Goal: Task Accomplishment & Management: Manage account settings

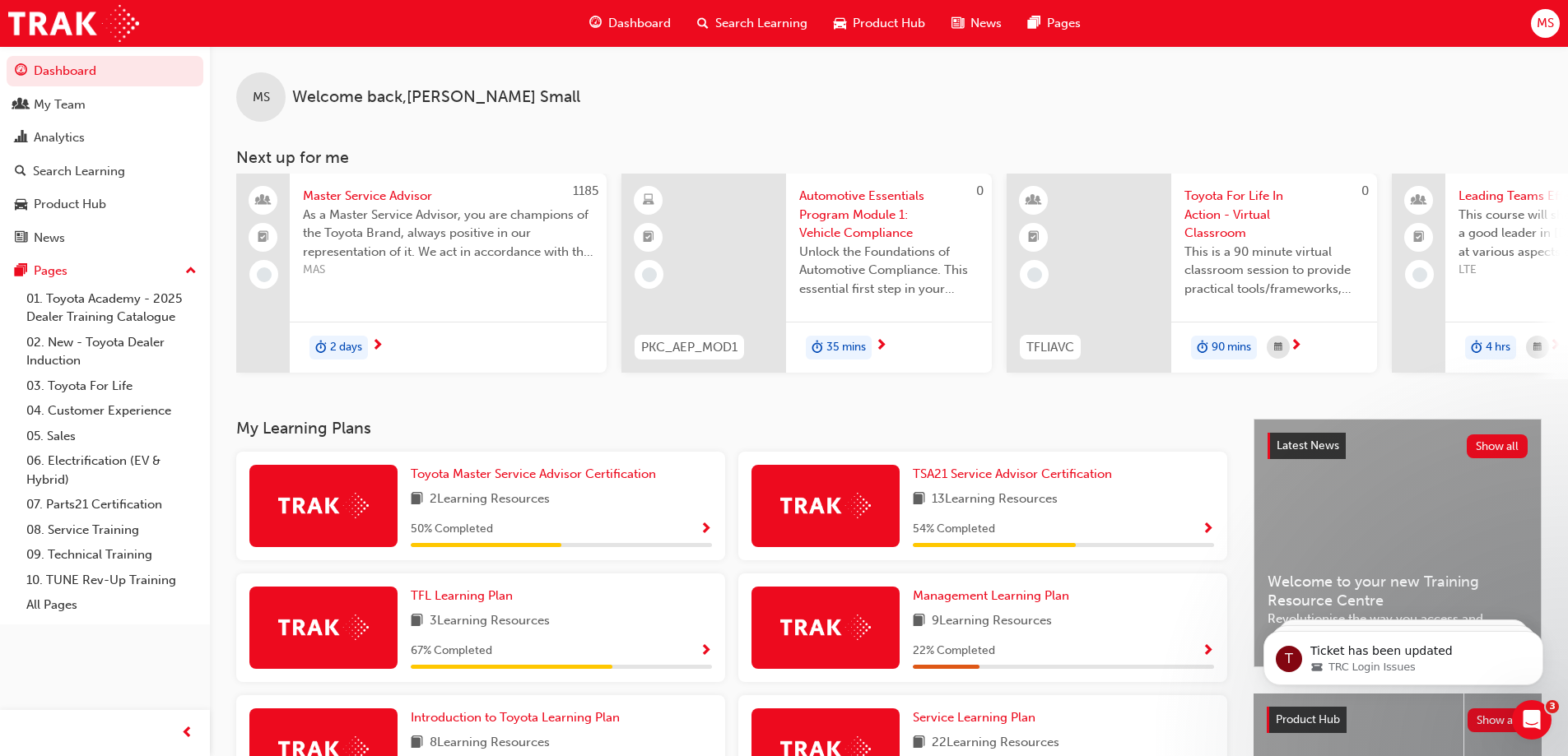
click at [1546, 26] on span "MS" at bounding box center [1546, 23] width 18 height 19
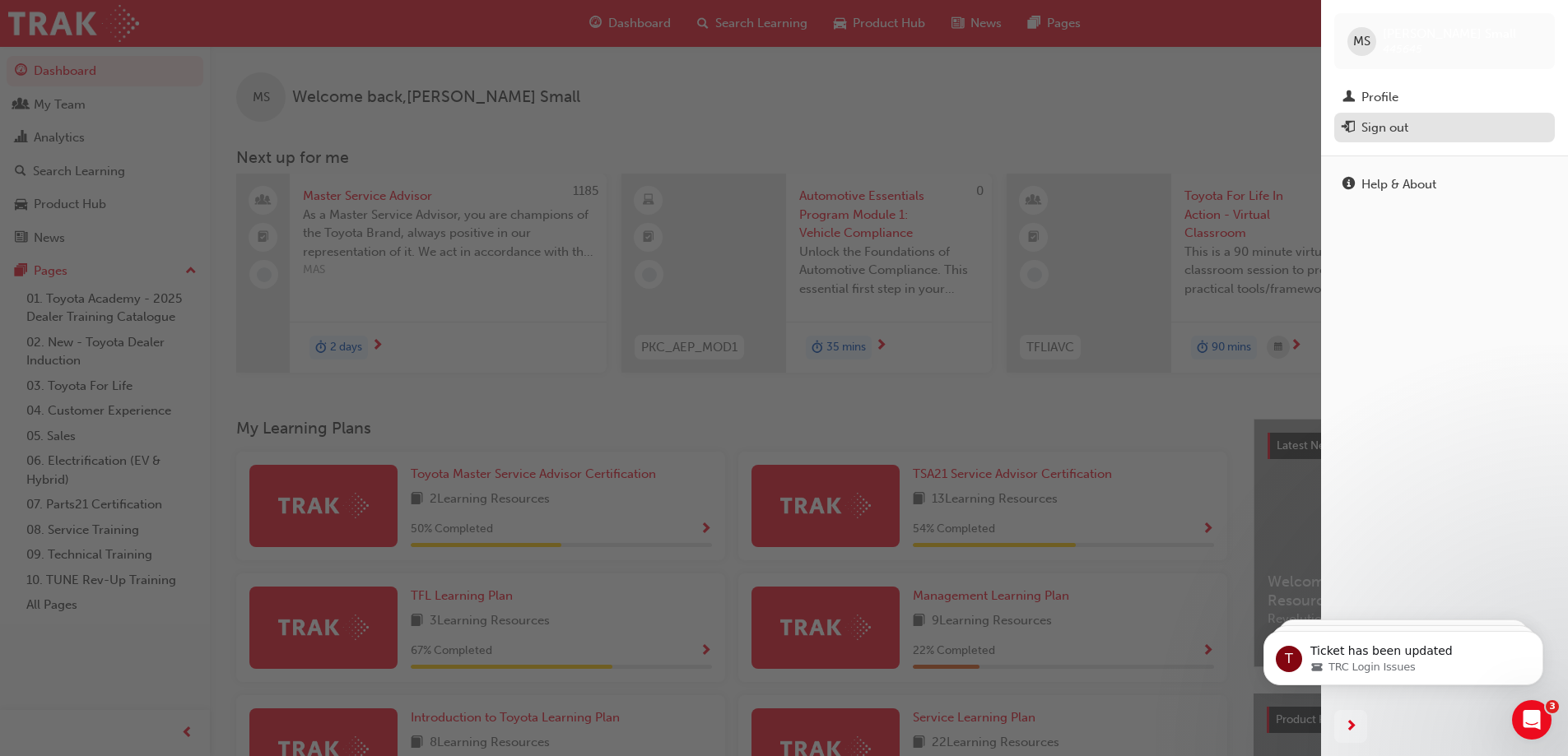
click at [1410, 124] on div "Sign out" at bounding box center [1444, 127] width 204 height 20
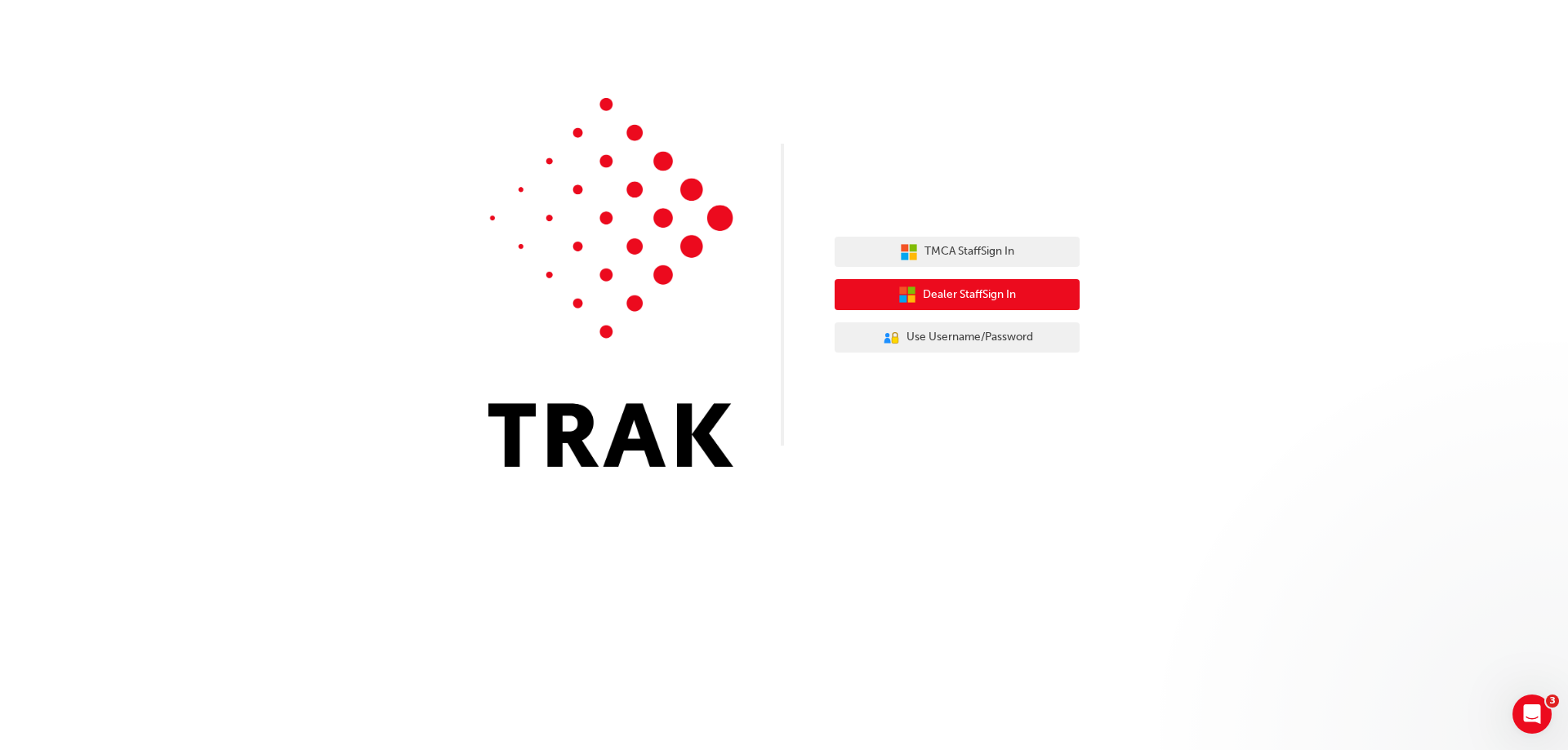
click at [987, 296] on span "Dealer Staff Sign In" at bounding box center [970, 295] width 93 height 18
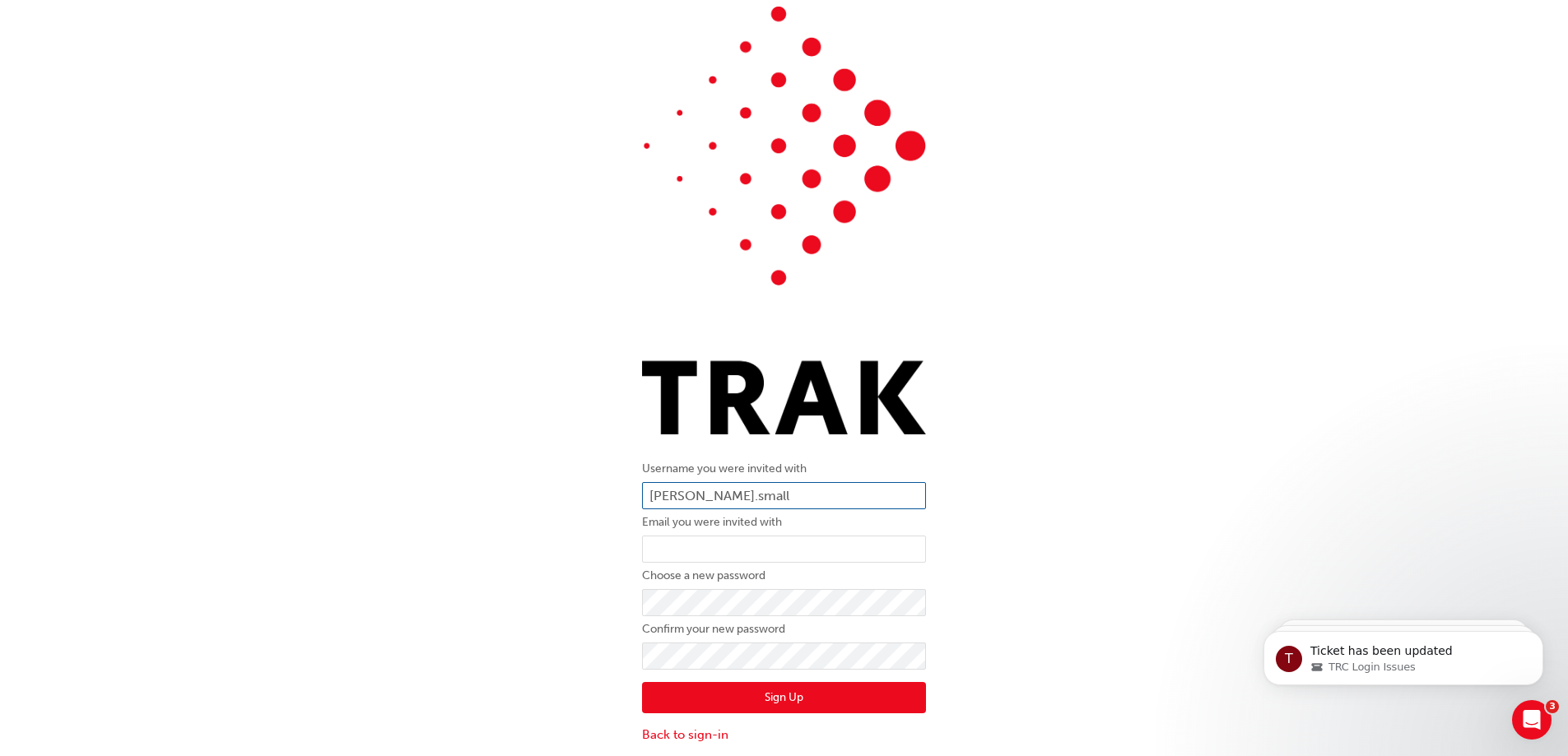
click at [744, 501] on input "mathew.small" at bounding box center [784, 497] width 284 height 28
drag, startPoint x: 746, startPoint y: 496, endPoint x: 568, endPoint y: 493, distance: 178.0
click at [569, 493] on div "Username you were invited with mathew.small Email you were invited with Choose …" at bounding box center [784, 375] width 1568 height 762
type input "660113"
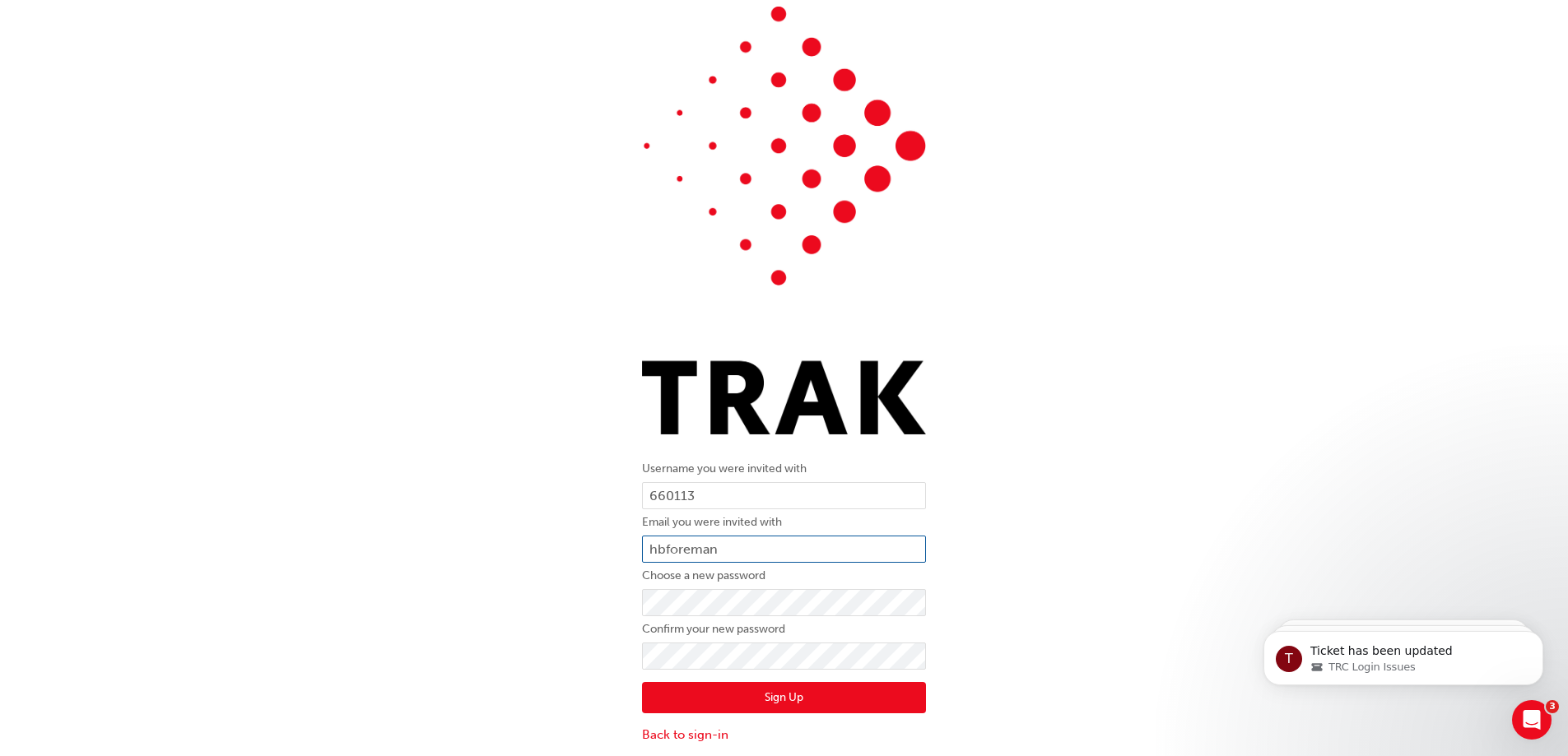
type input "hbforeman@wbmg.com.au"
click at [712, 691] on button "Sign Up" at bounding box center [784, 698] width 284 height 31
click at [761, 696] on button "Sign Up" at bounding box center [784, 698] width 284 height 31
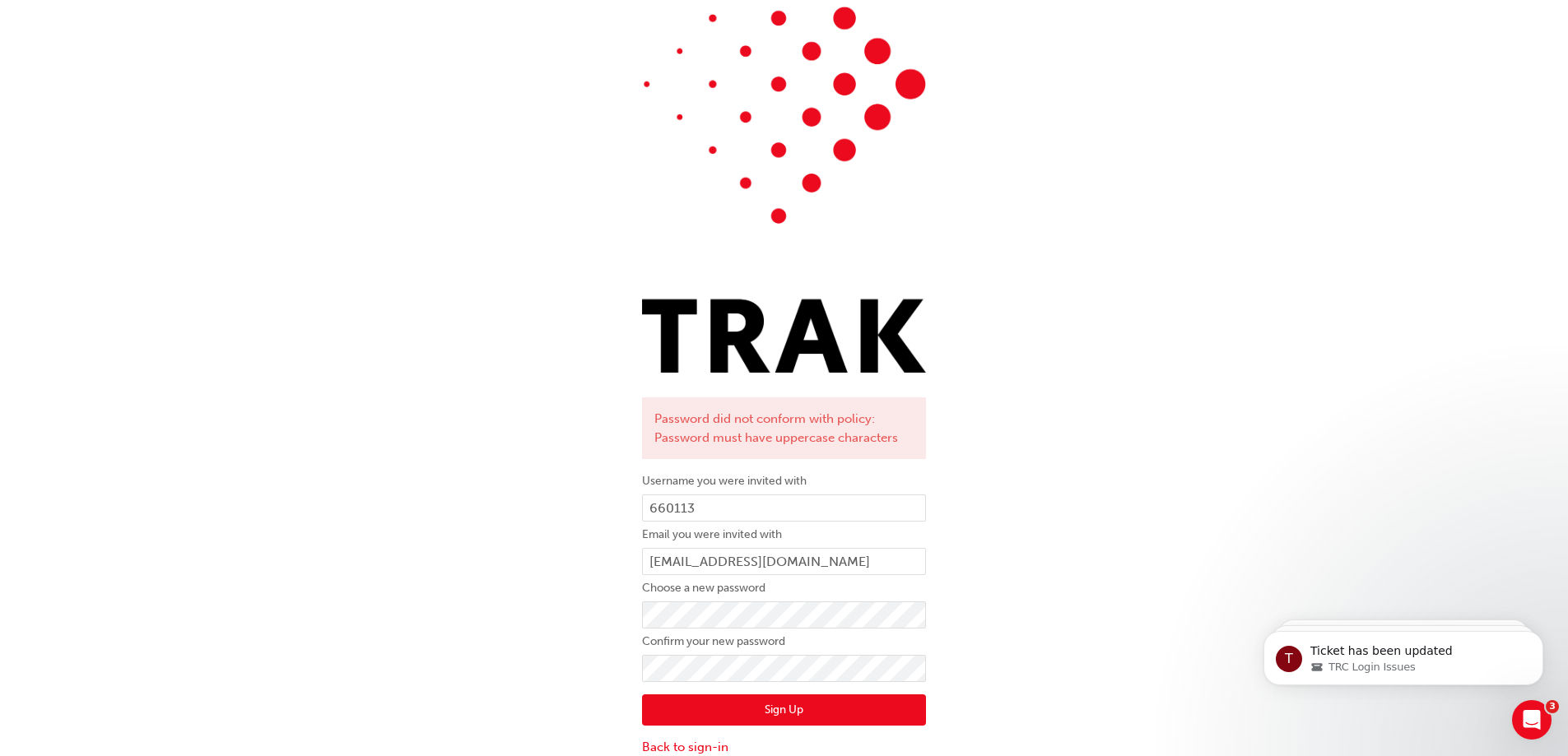
scroll to position [117, 0]
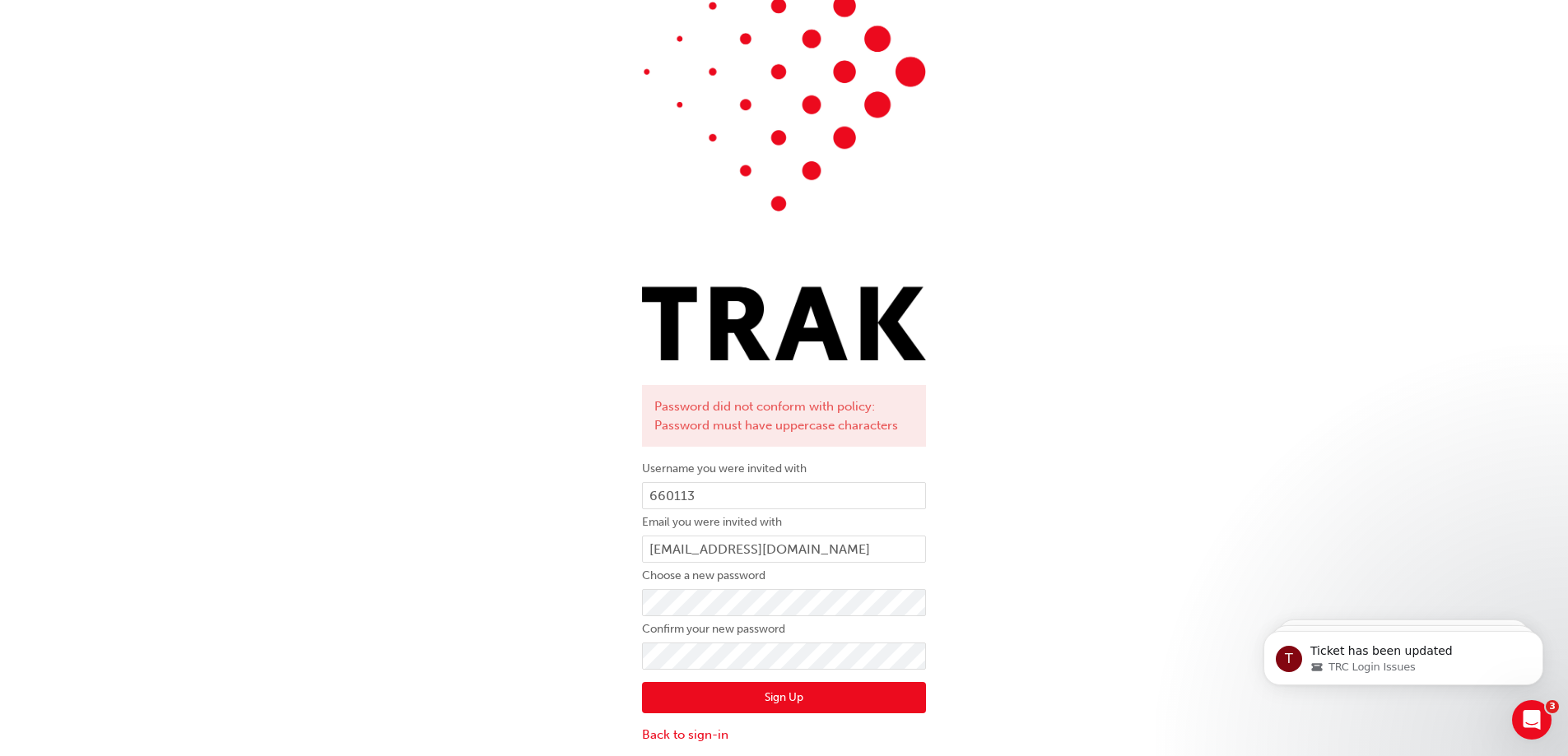
click at [799, 697] on button "Sign Up" at bounding box center [784, 698] width 284 height 31
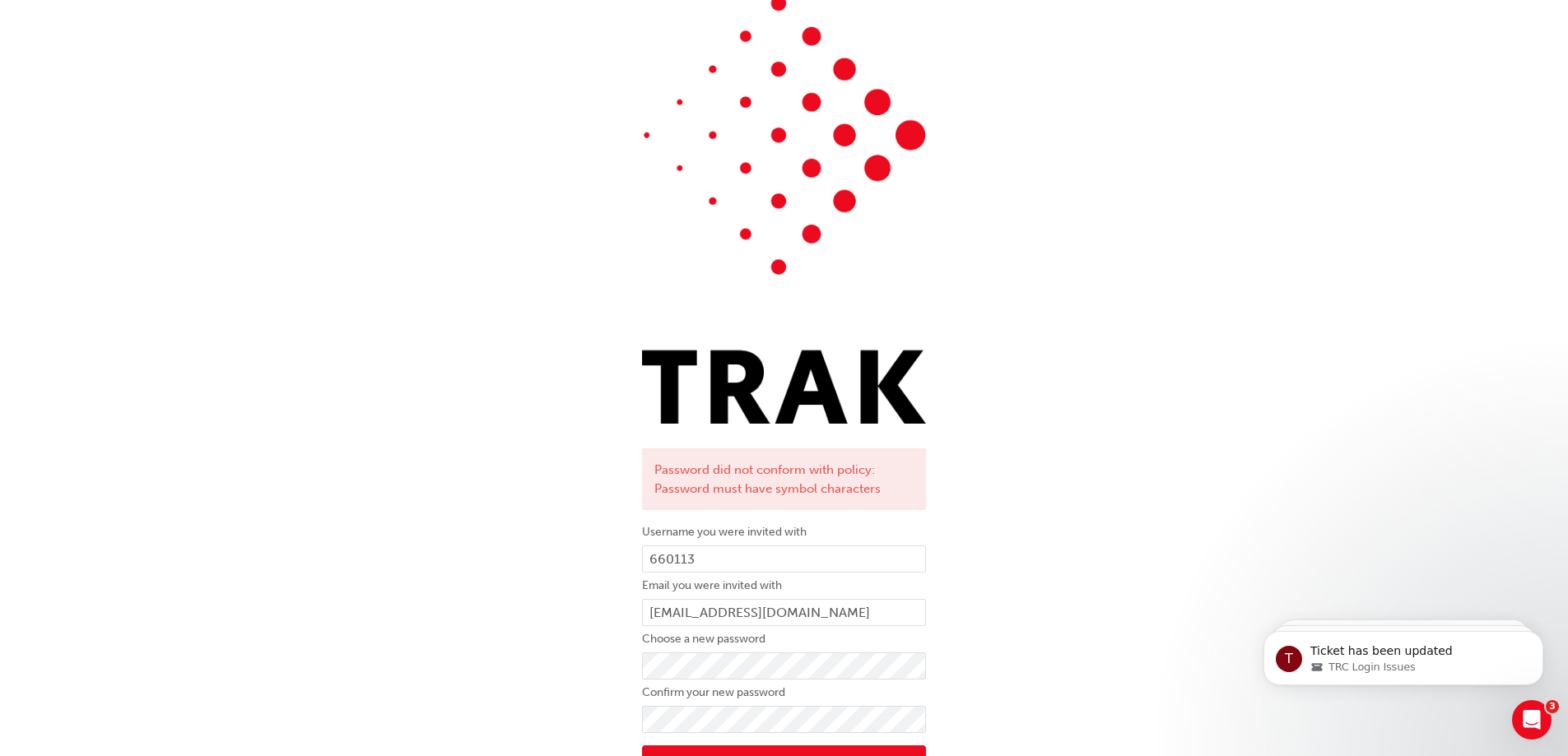
scroll to position [82, 0]
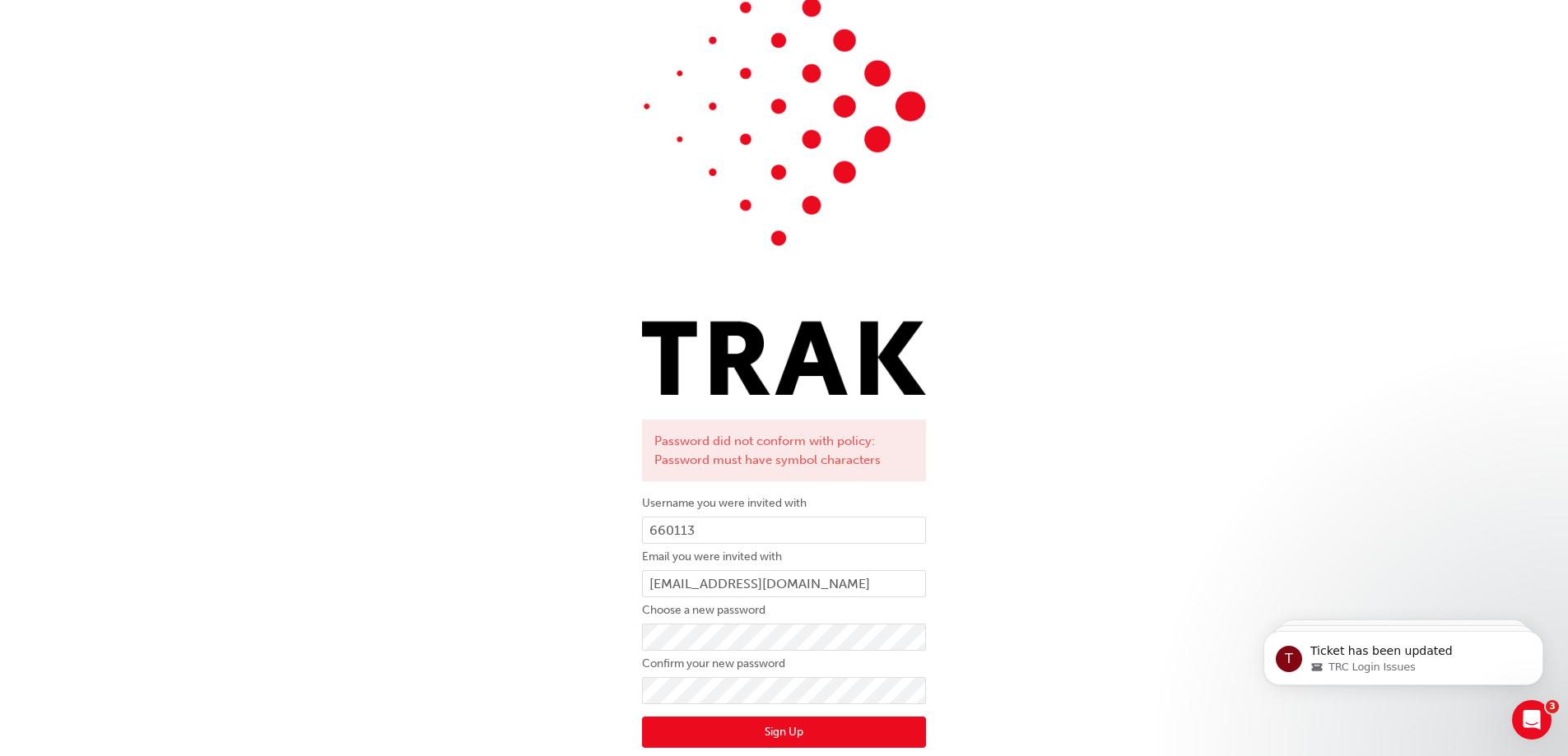
click at [761, 736] on button "Sign Up" at bounding box center [784, 732] width 284 height 31
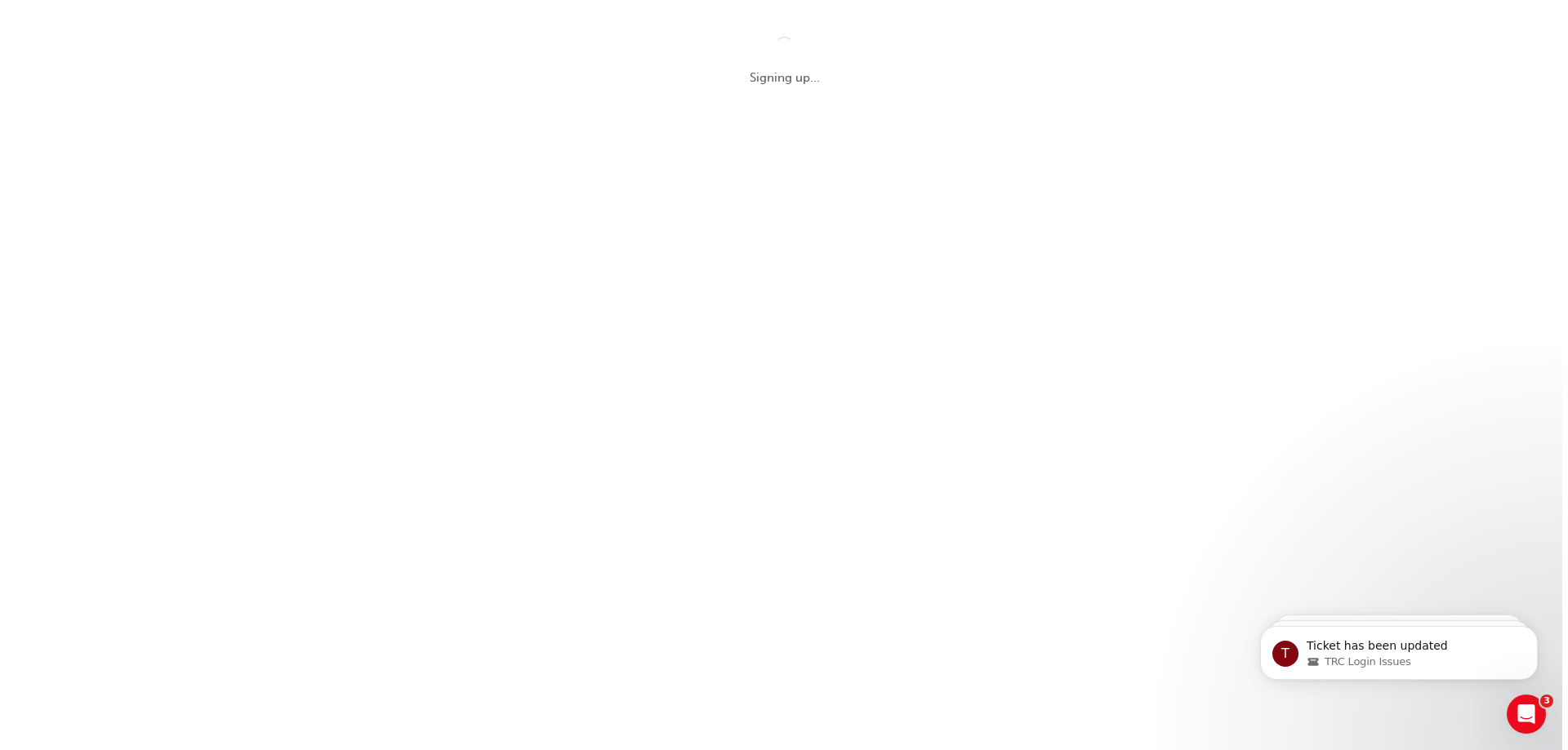
scroll to position [0, 0]
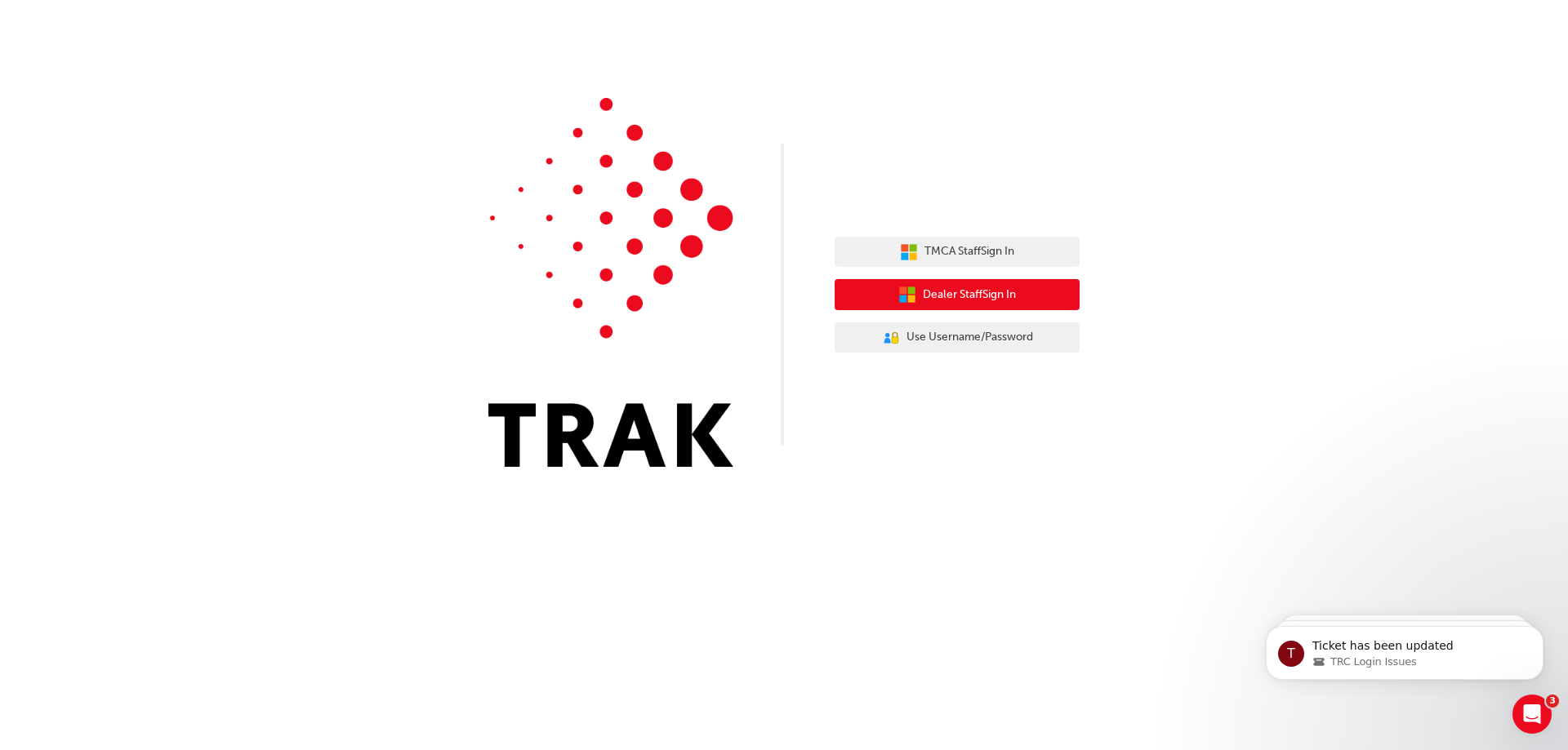
click at [992, 302] on span "Dealer Staff Sign In" at bounding box center [970, 295] width 93 height 18
click at [992, 305] on button "Dealer Staff Sign In" at bounding box center [956, 294] width 245 height 31
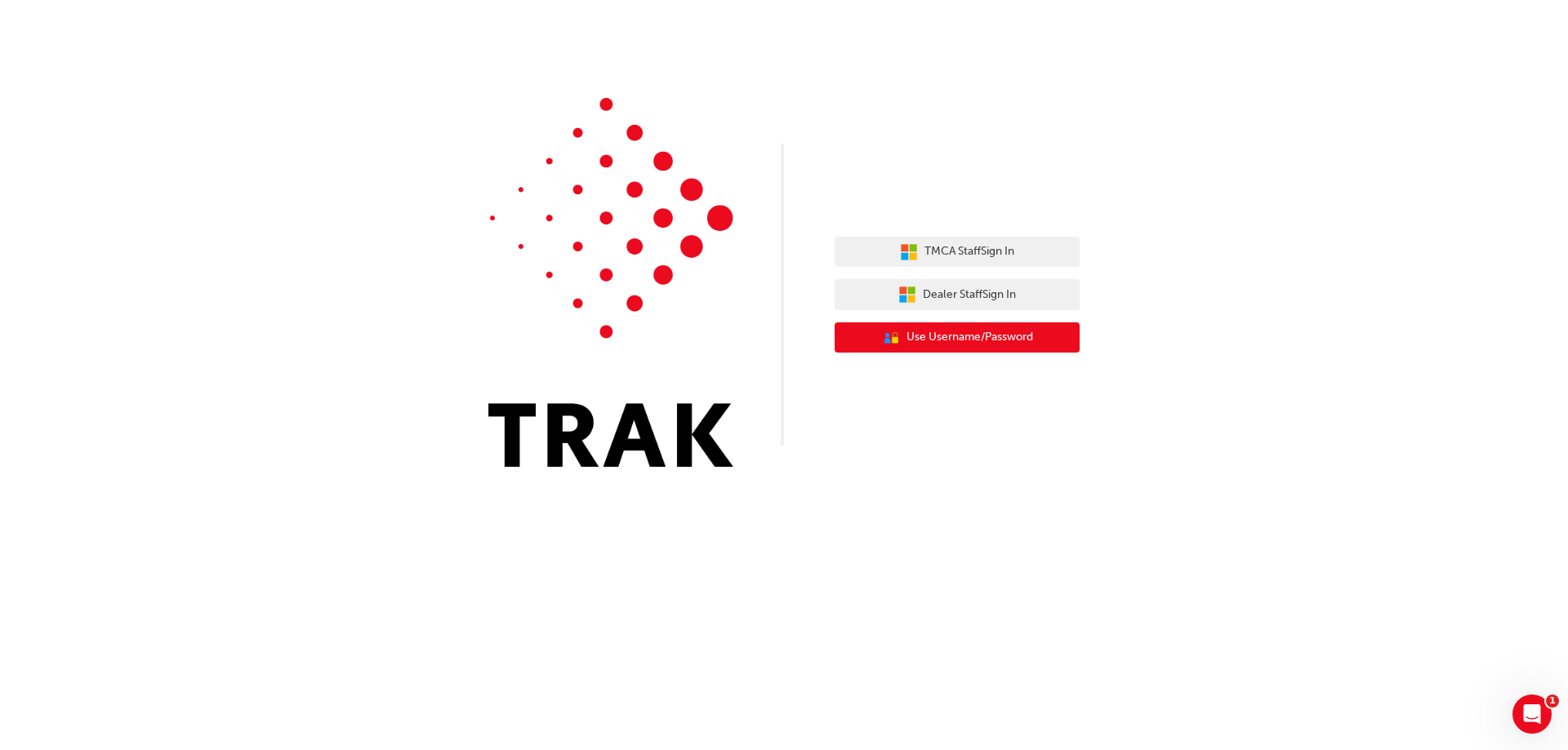
click at [991, 339] on span "Use Username/Password" at bounding box center [970, 337] width 126 height 18
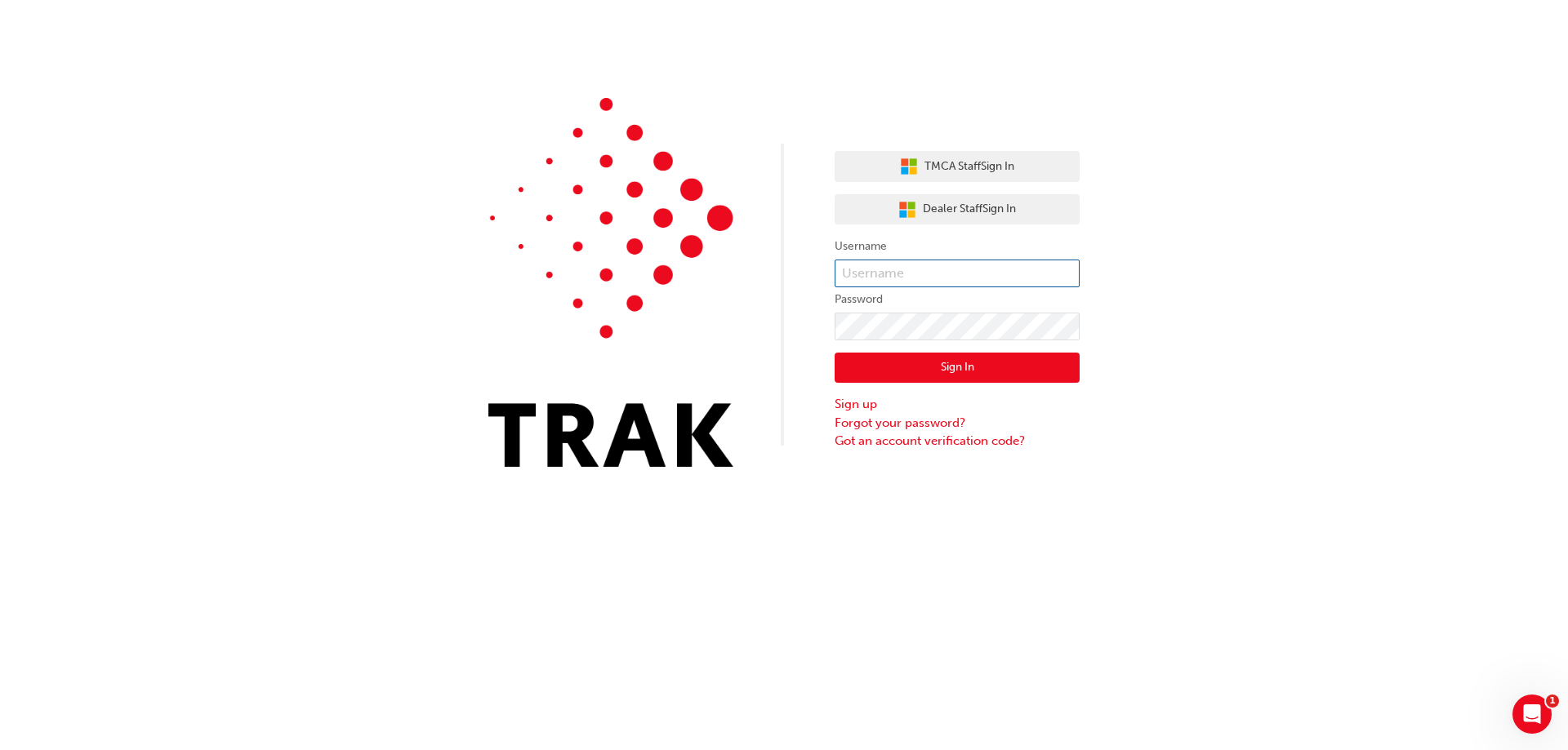
type input "mathew.small"
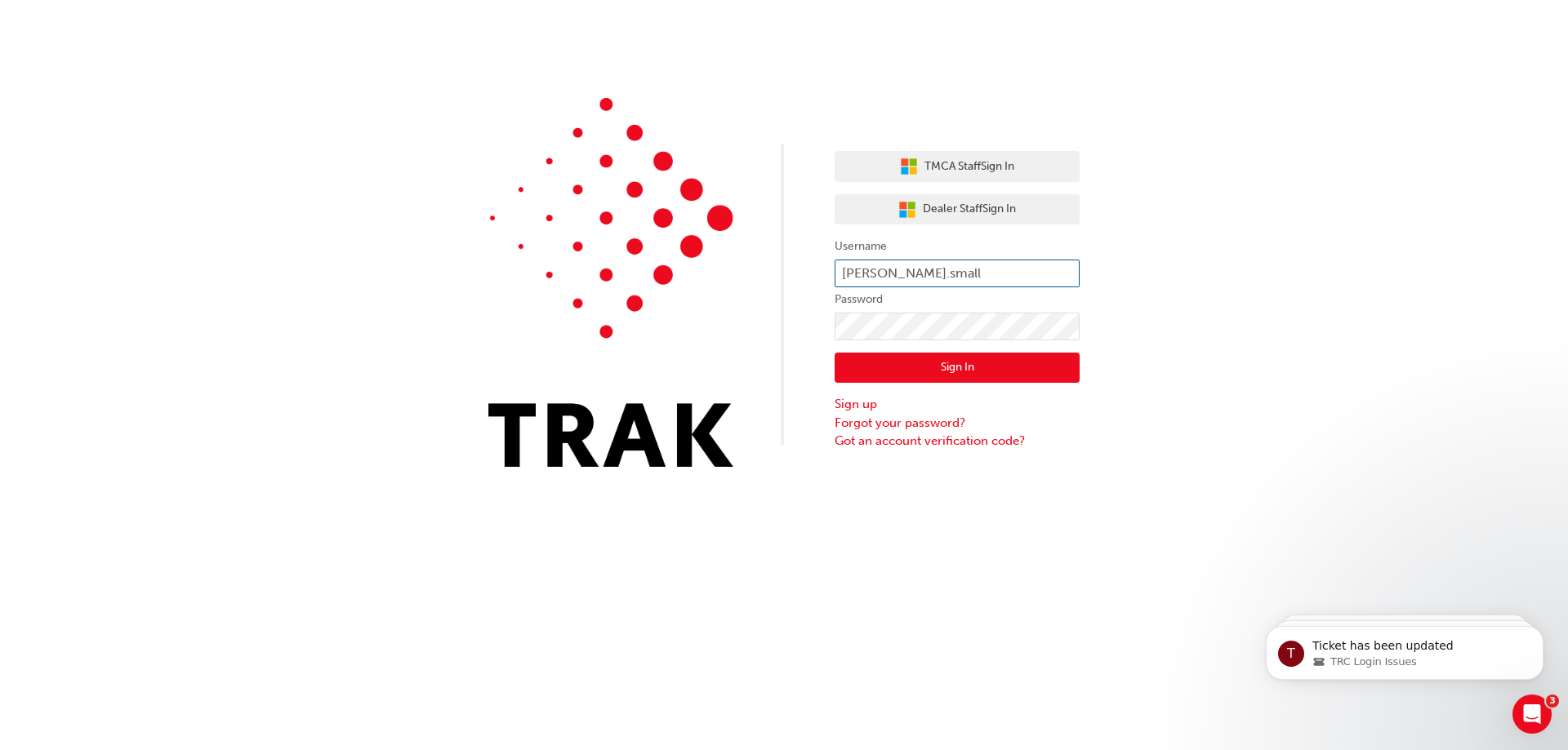
click at [965, 268] on input "mathew.small" at bounding box center [956, 274] width 245 height 28
type input "660113"
click at [893, 425] on link "Forgot your password?" at bounding box center [956, 423] width 245 height 18
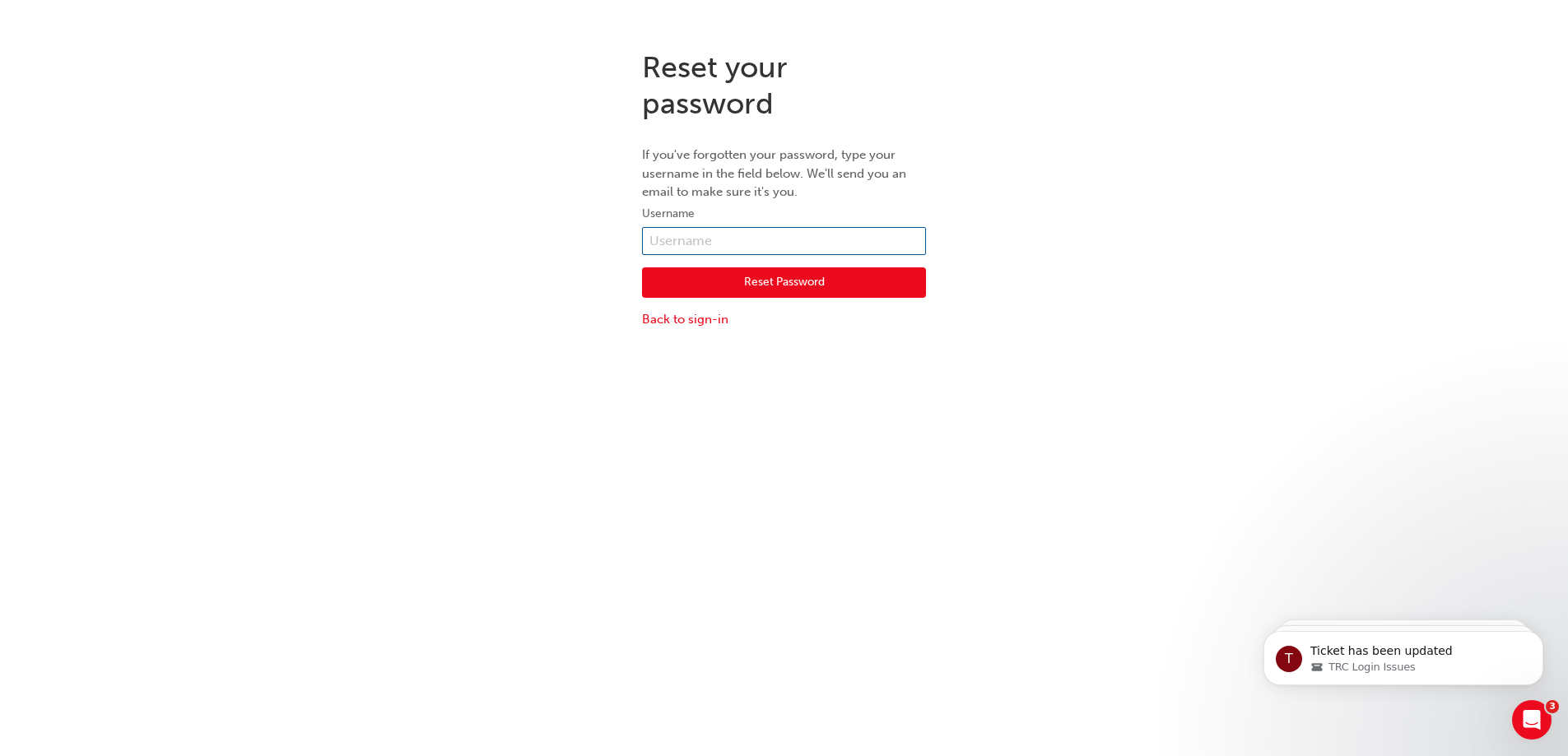
click at [751, 241] on input "text" at bounding box center [784, 241] width 284 height 28
type input "660113"
click at [776, 287] on button "Reset Password" at bounding box center [784, 283] width 284 height 31
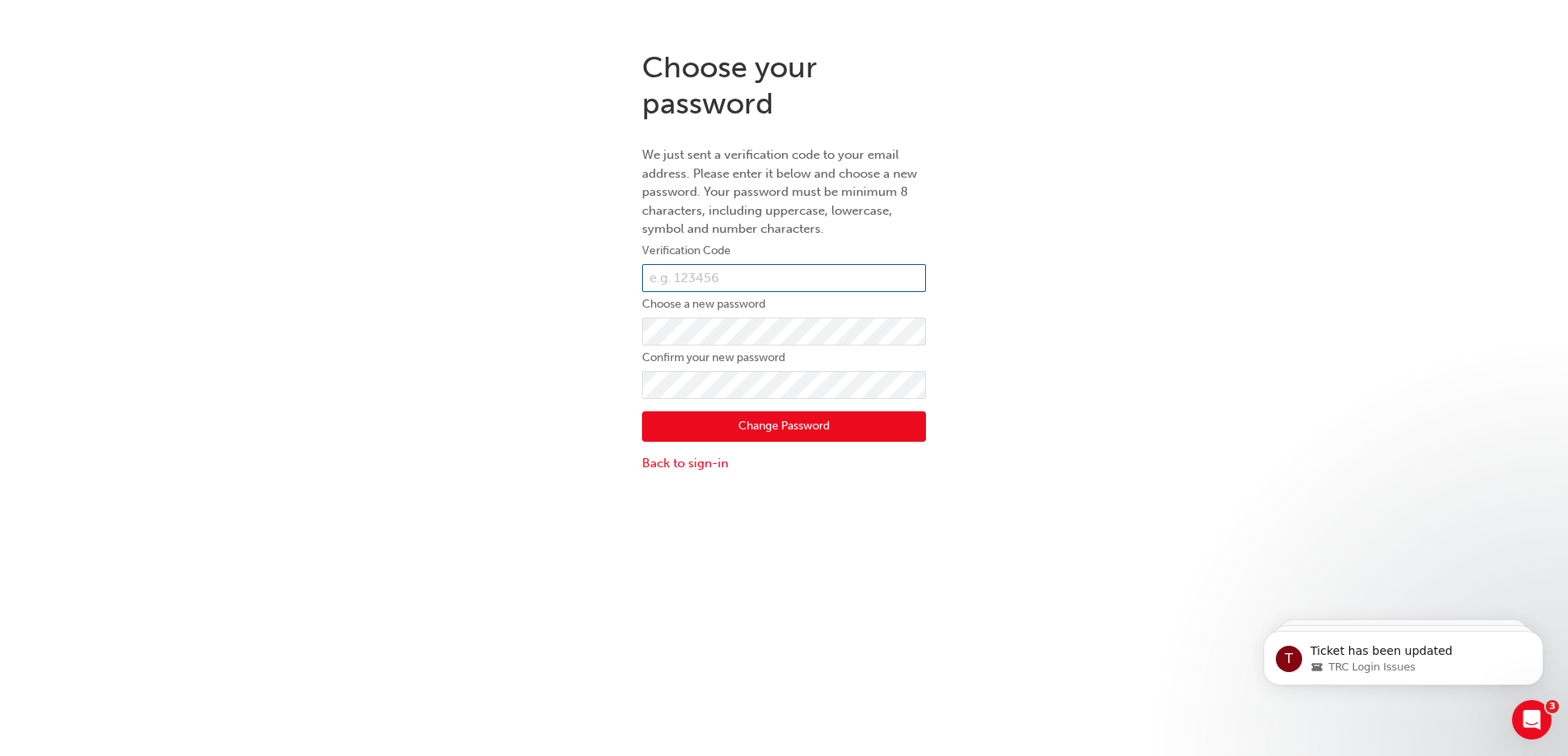
click at [792, 271] on input "text" at bounding box center [784, 279] width 284 height 28
type input "100488"
click at [1096, 560] on div "Choose your password We just sent a verification code to your email address. Pl…" at bounding box center [784, 415] width 1568 height 756
click at [784, 431] on button "Change Password" at bounding box center [784, 426] width 284 height 31
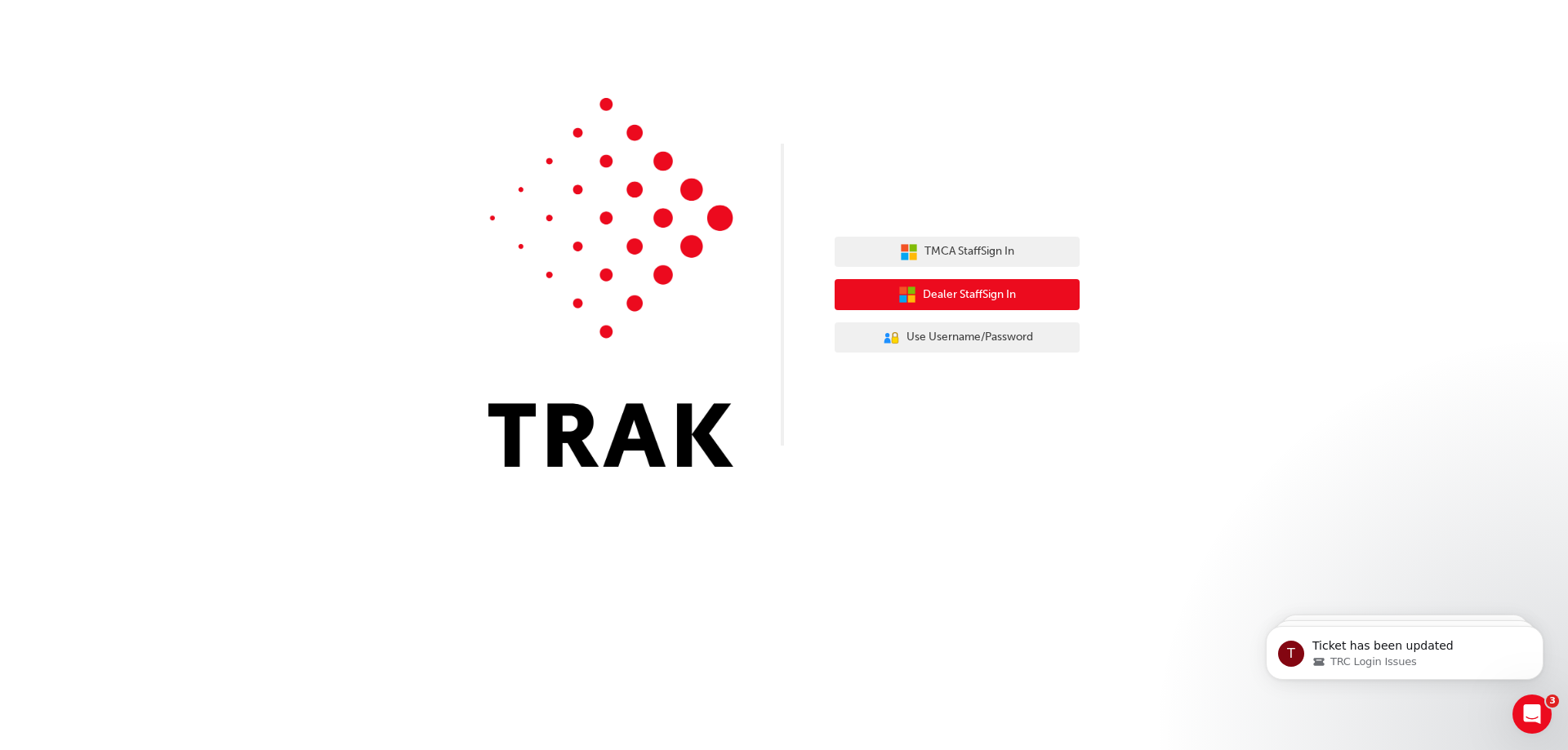
click at [972, 303] on span "Dealer Staff Sign In" at bounding box center [970, 295] width 93 height 18
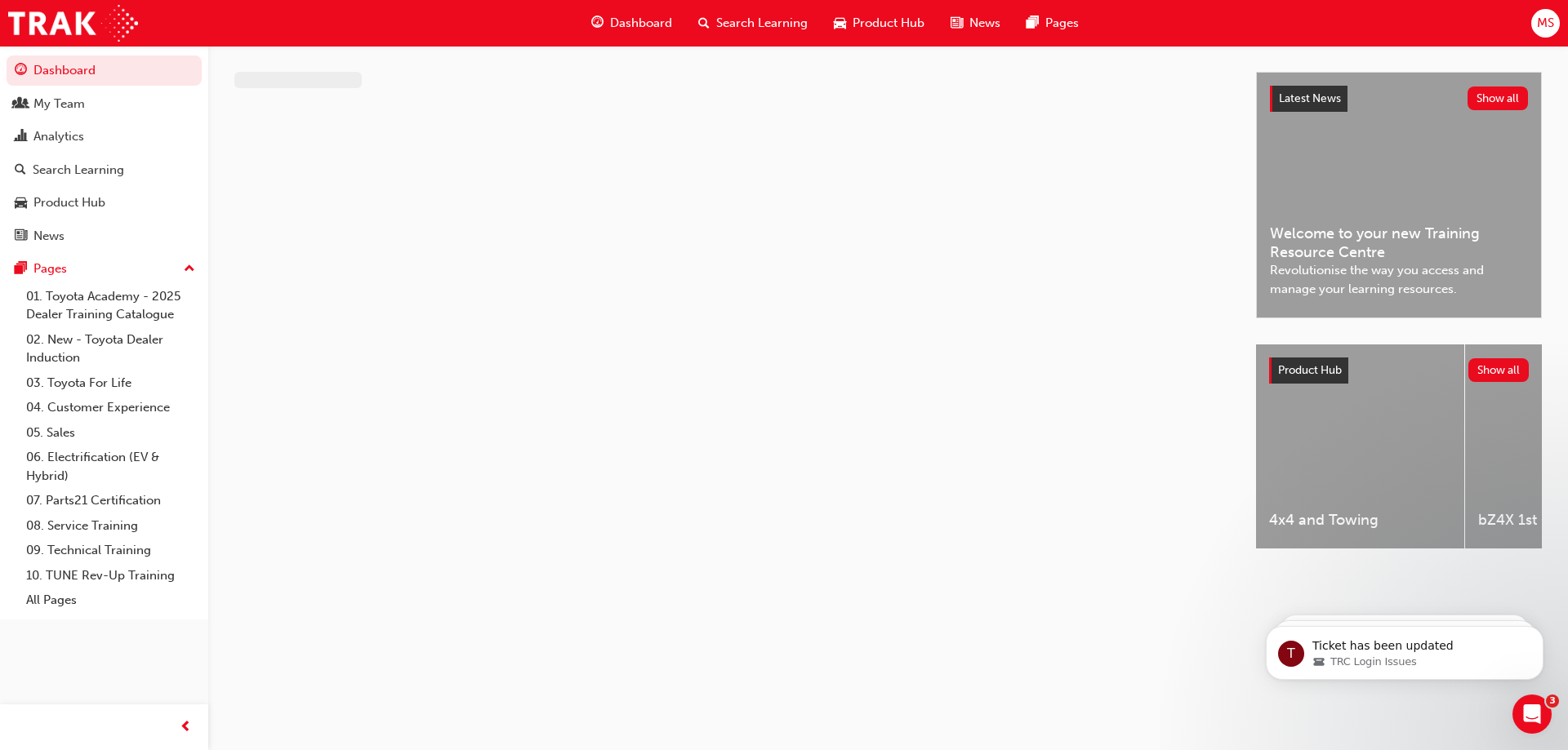
click at [1550, 30] on span "MS" at bounding box center [1546, 23] width 18 height 18
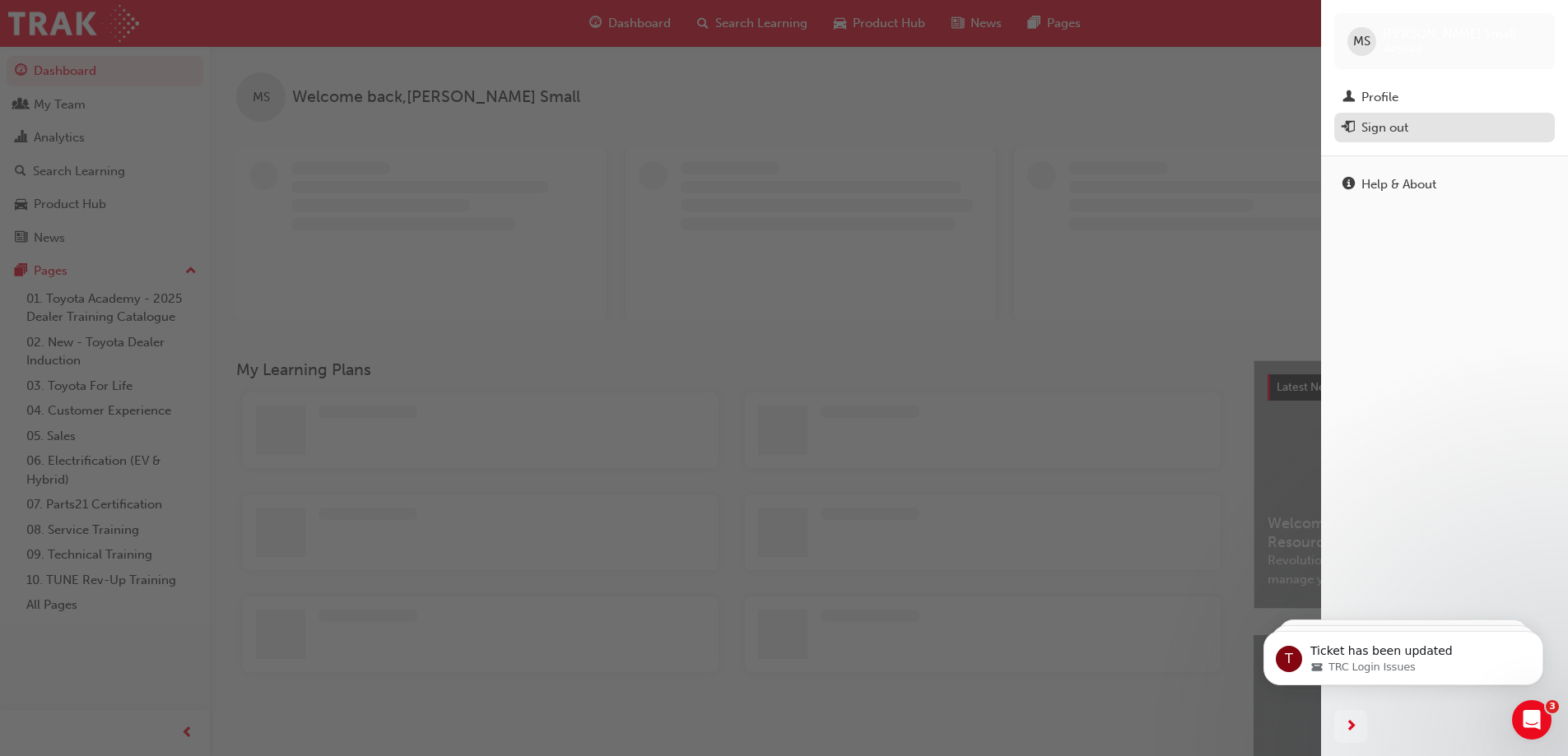
click at [1421, 135] on div "Sign out" at bounding box center [1444, 127] width 204 height 20
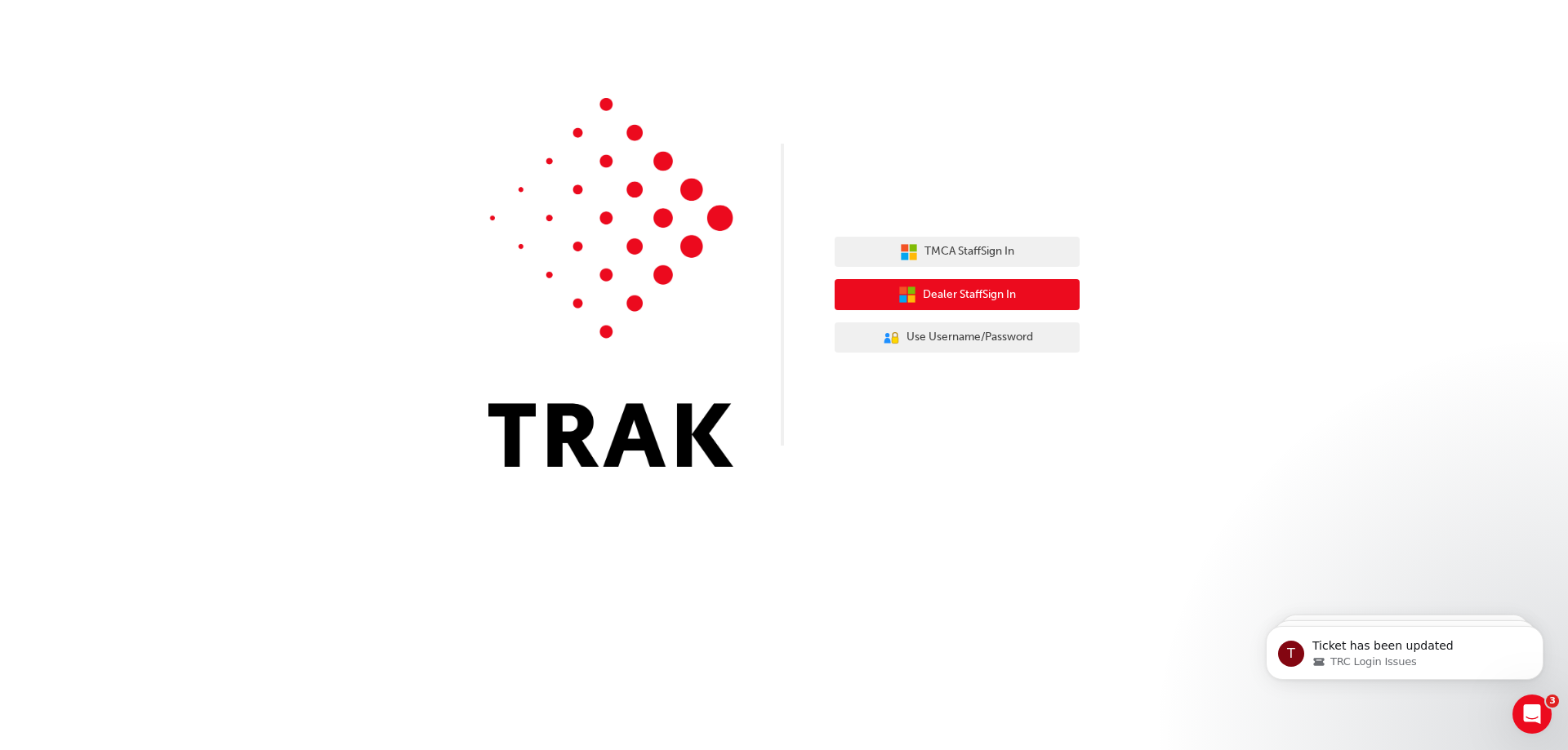
click at [927, 289] on span "Dealer Staff Sign In" at bounding box center [970, 295] width 93 height 18
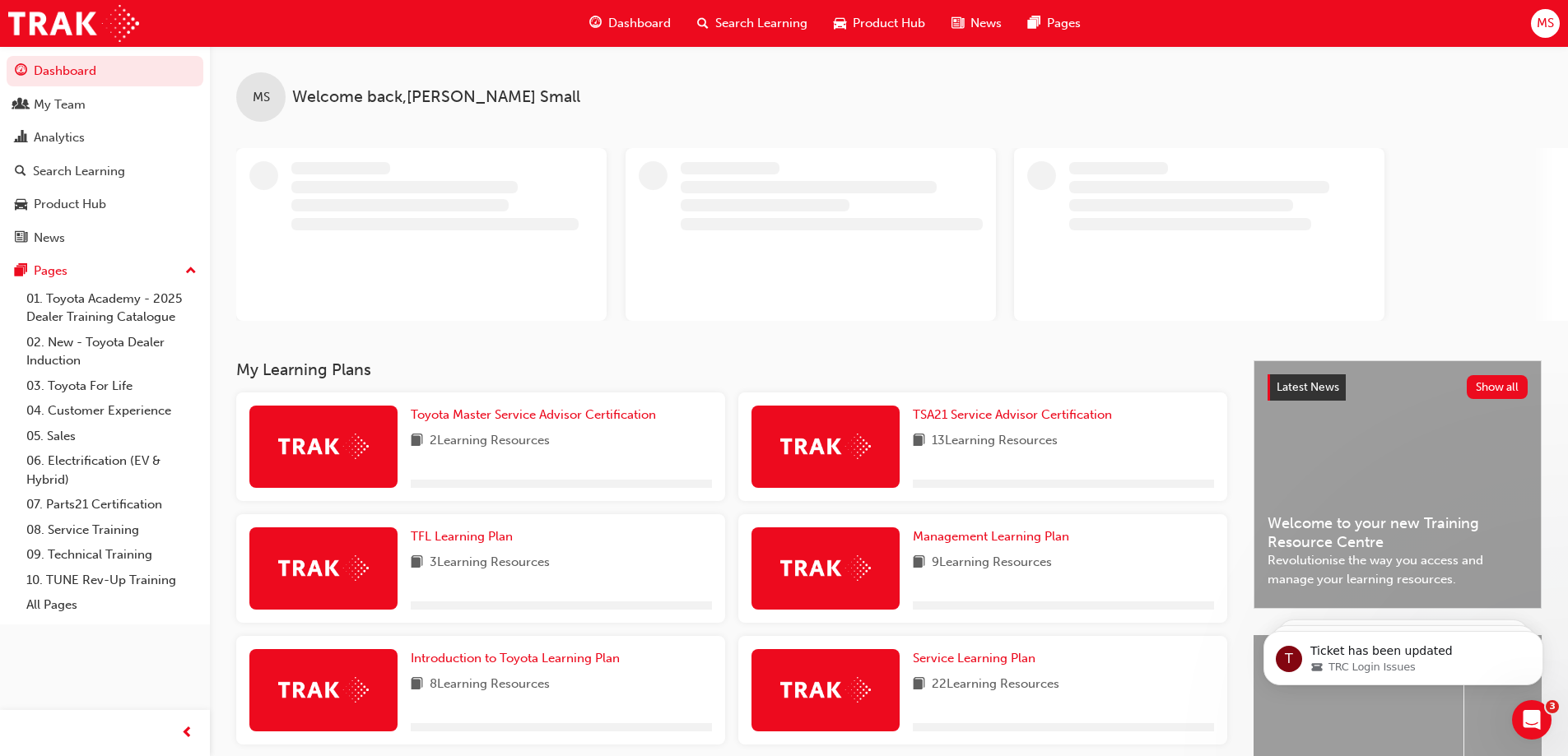
click at [1553, 24] on span "MS" at bounding box center [1546, 23] width 18 height 19
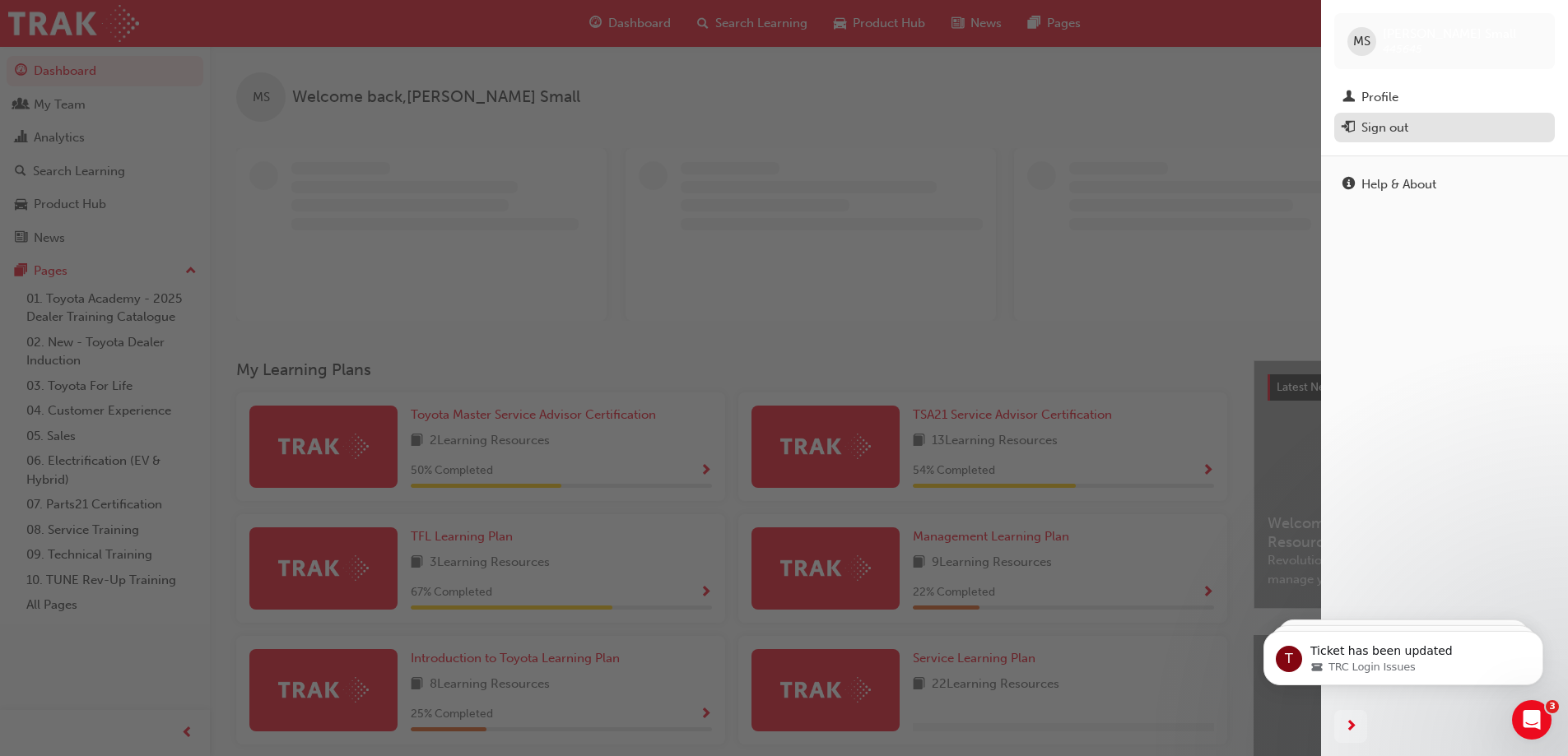
click at [1420, 118] on div "Sign out" at bounding box center [1444, 127] width 204 height 20
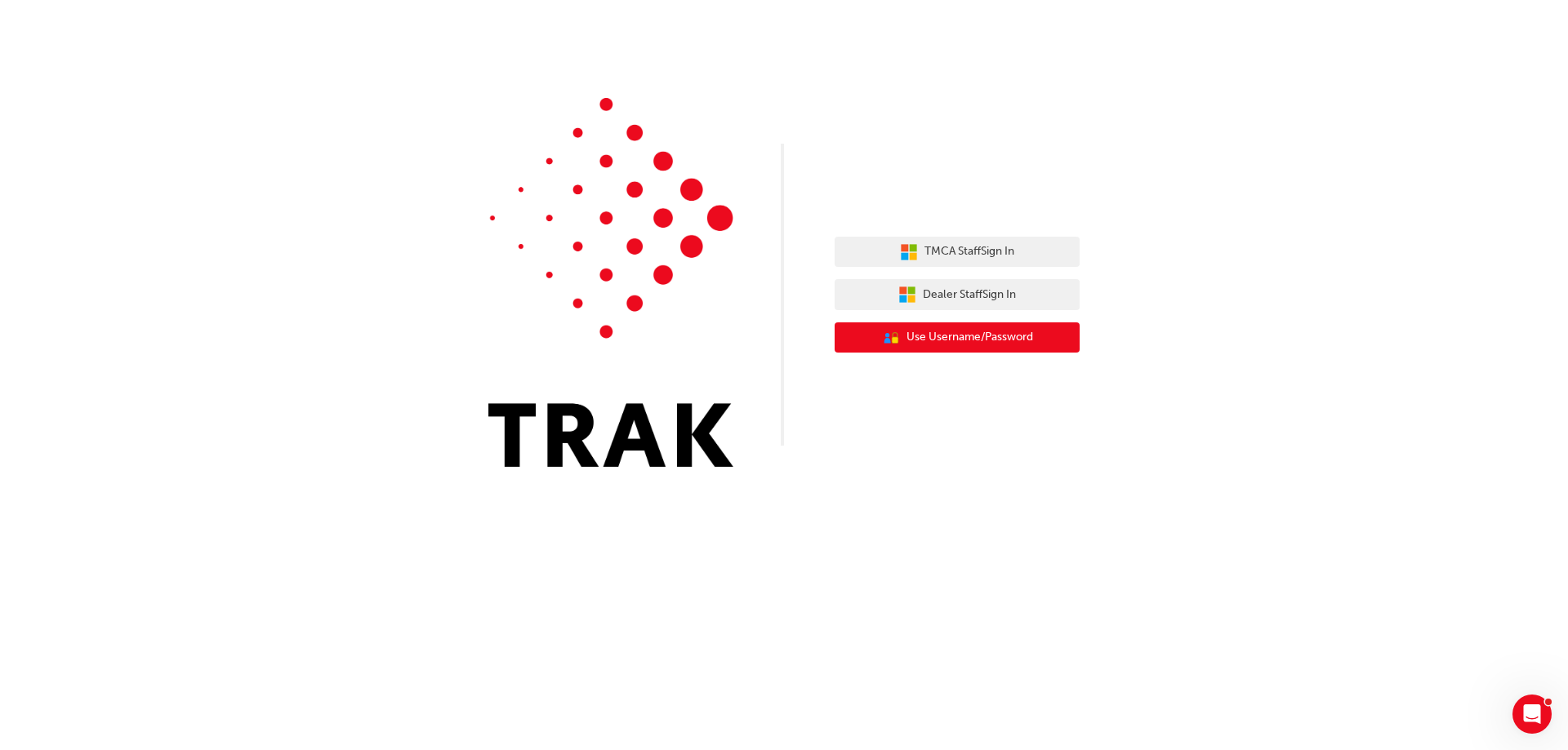
click at [970, 329] on span "Use Username/Password" at bounding box center [970, 337] width 126 height 18
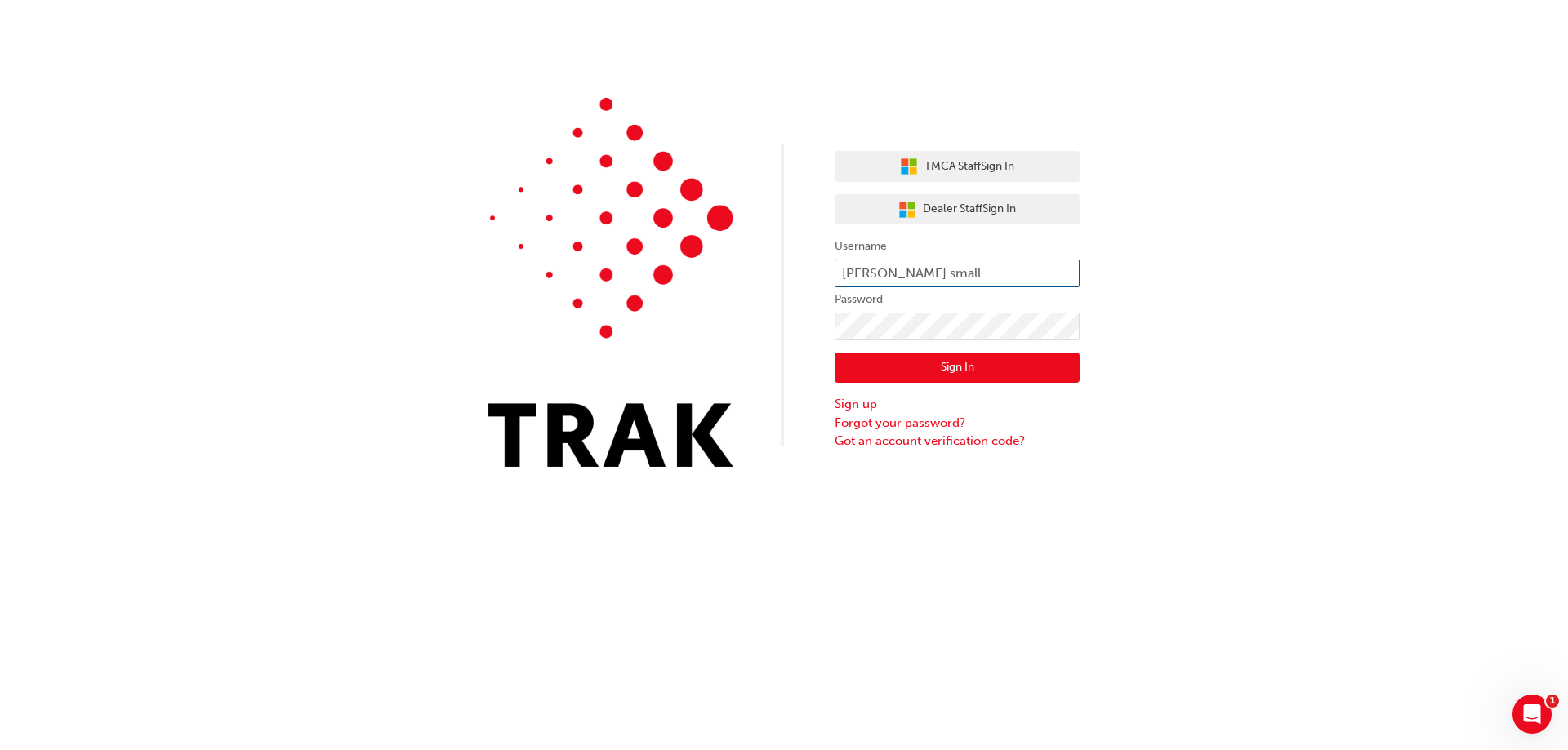
click at [932, 268] on input "mathew.small" at bounding box center [956, 274] width 245 height 28
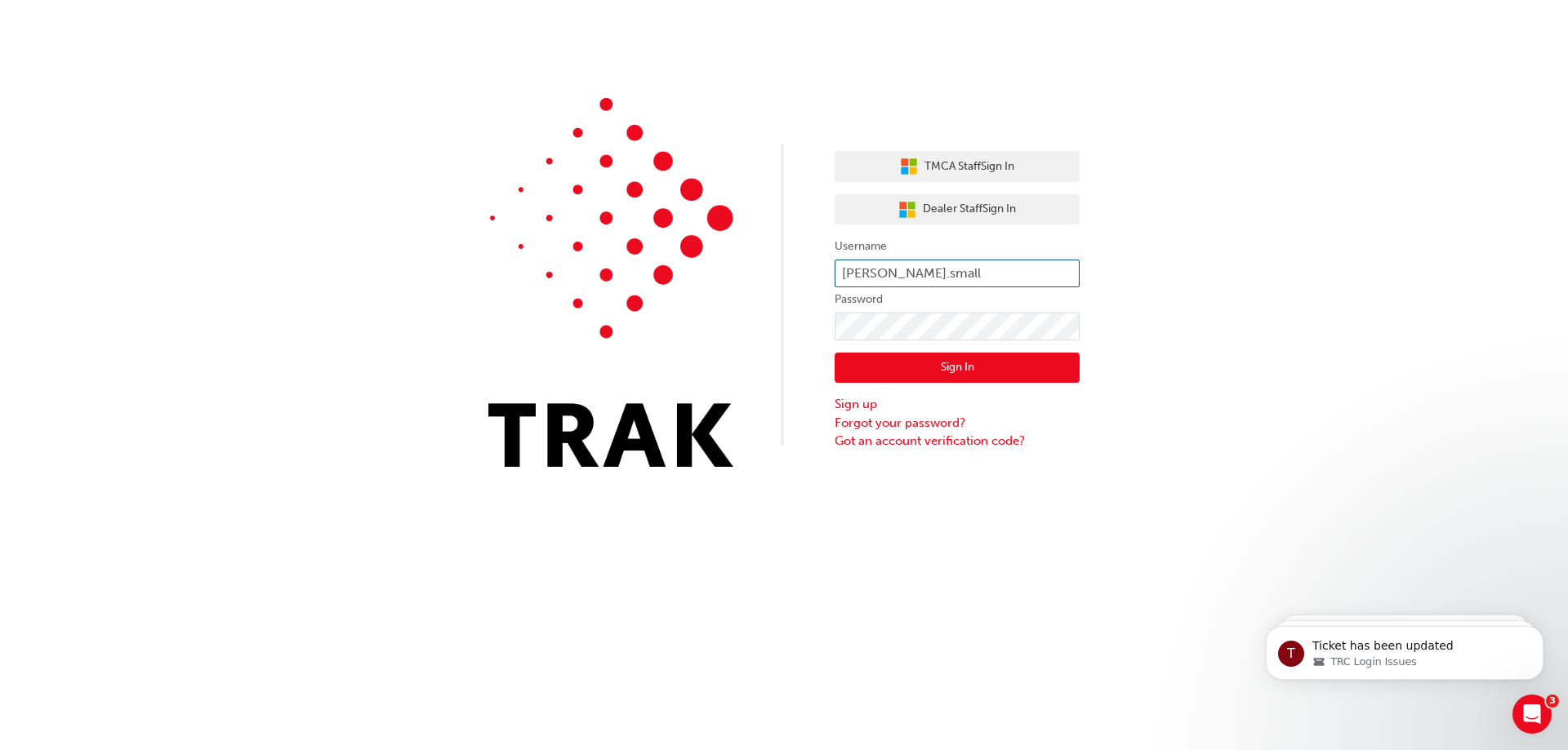
click at [956, 268] on input "mathew.small" at bounding box center [956, 274] width 245 height 28
type input "Toby.Lynch"
click at [878, 366] on button "Sign In" at bounding box center [956, 368] width 245 height 31
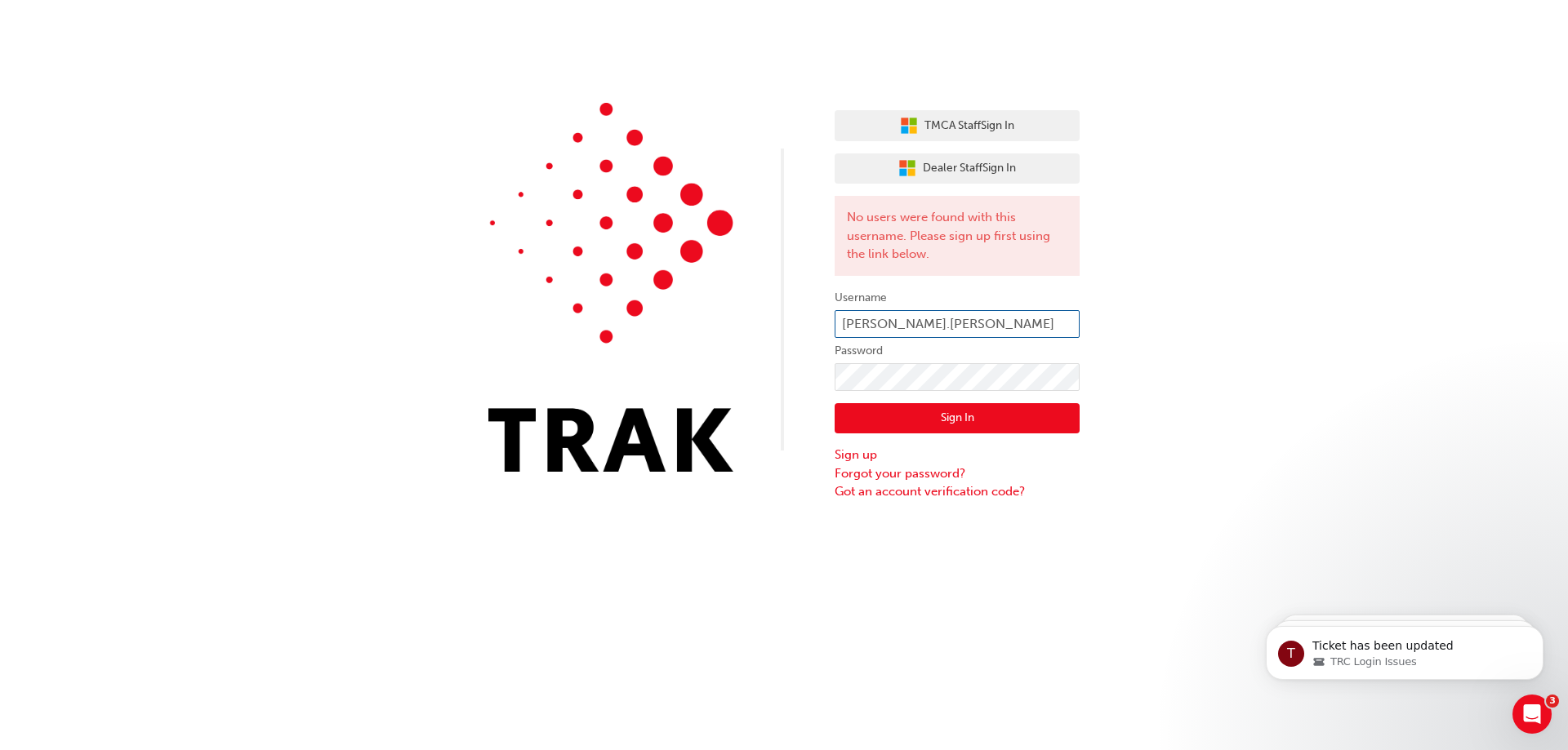
click at [884, 325] on input "Toby.Lynch" at bounding box center [956, 325] width 245 height 28
click at [936, 317] on input "Toby.Lynch" at bounding box center [956, 325] width 245 height 28
type input "toby.lynch"
click at [951, 414] on button "Sign In" at bounding box center [956, 418] width 245 height 31
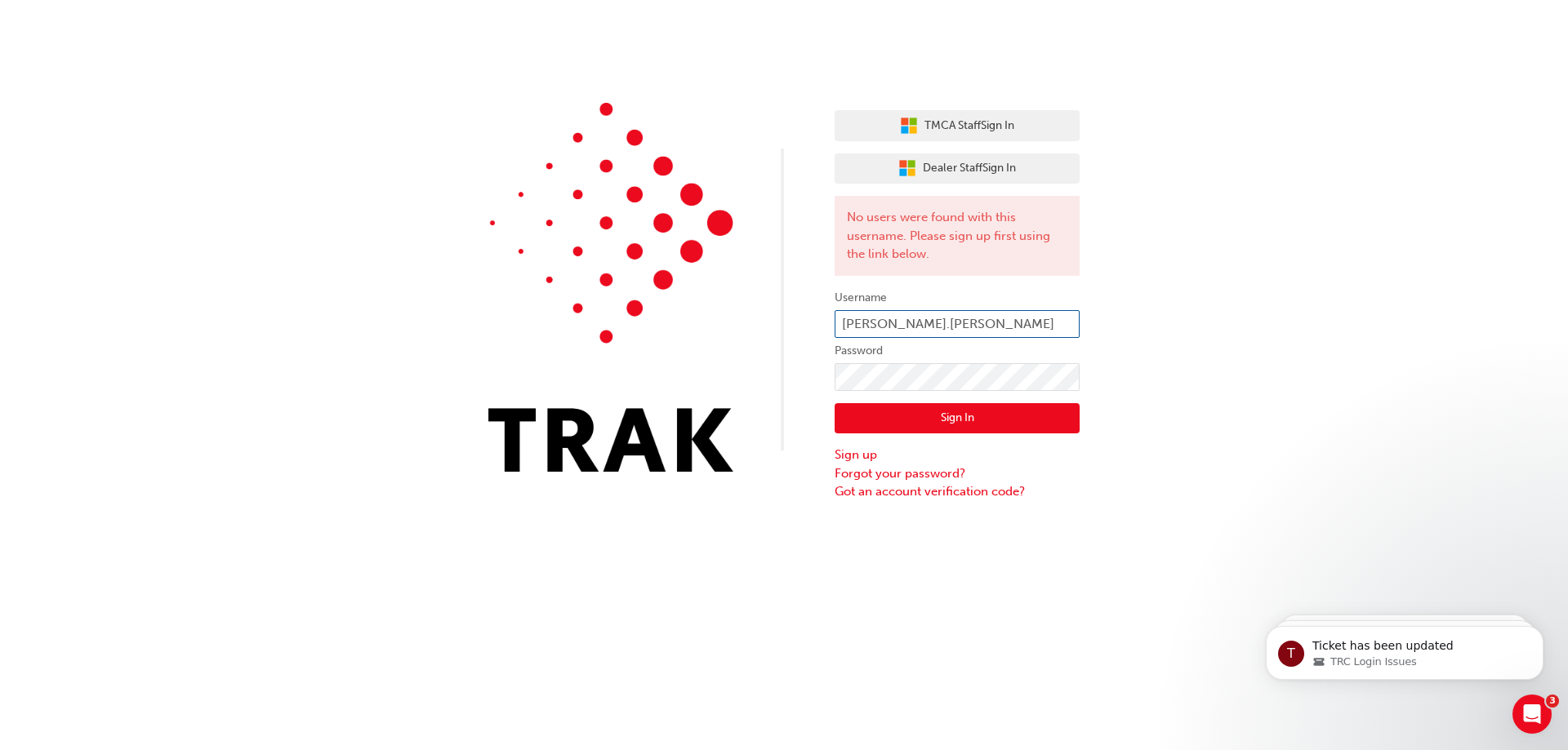
drag, startPoint x: 922, startPoint y: 321, endPoint x: 881, endPoint y: 325, distance: 41.2
click at [881, 325] on input "toby.lynch" at bounding box center [956, 325] width 245 height 28
type input "Toby.Lynch"
click at [988, 412] on button "Sign In" at bounding box center [956, 418] width 245 height 31
click at [873, 474] on link "Forgot your password?" at bounding box center [956, 474] width 245 height 18
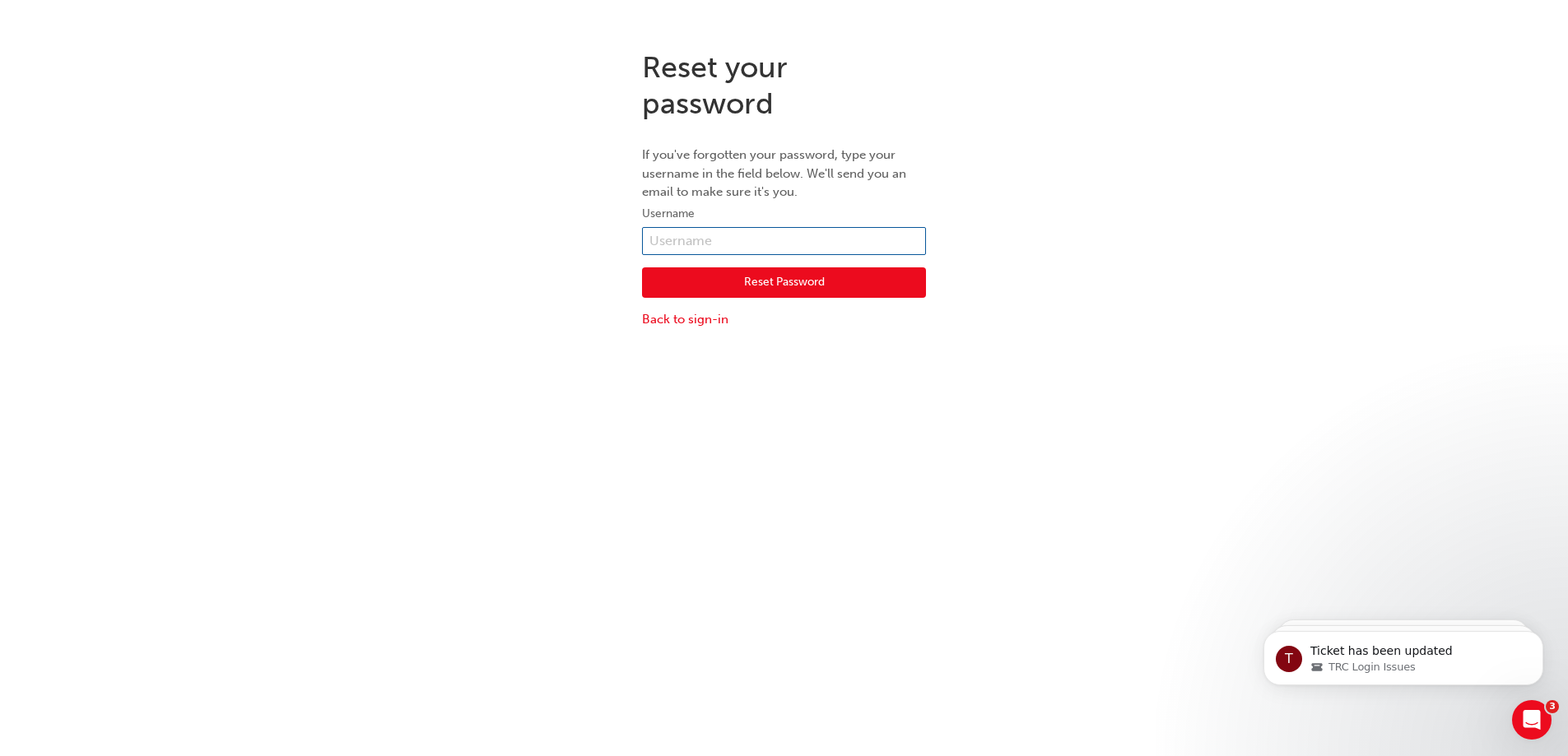
click at [743, 231] on input "text" at bounding box center [784, 241] width 284 height 28
type input "660113"
click at [738, 289] on button "Reset Password" at bounding box center [784, 283] width 284 height 31
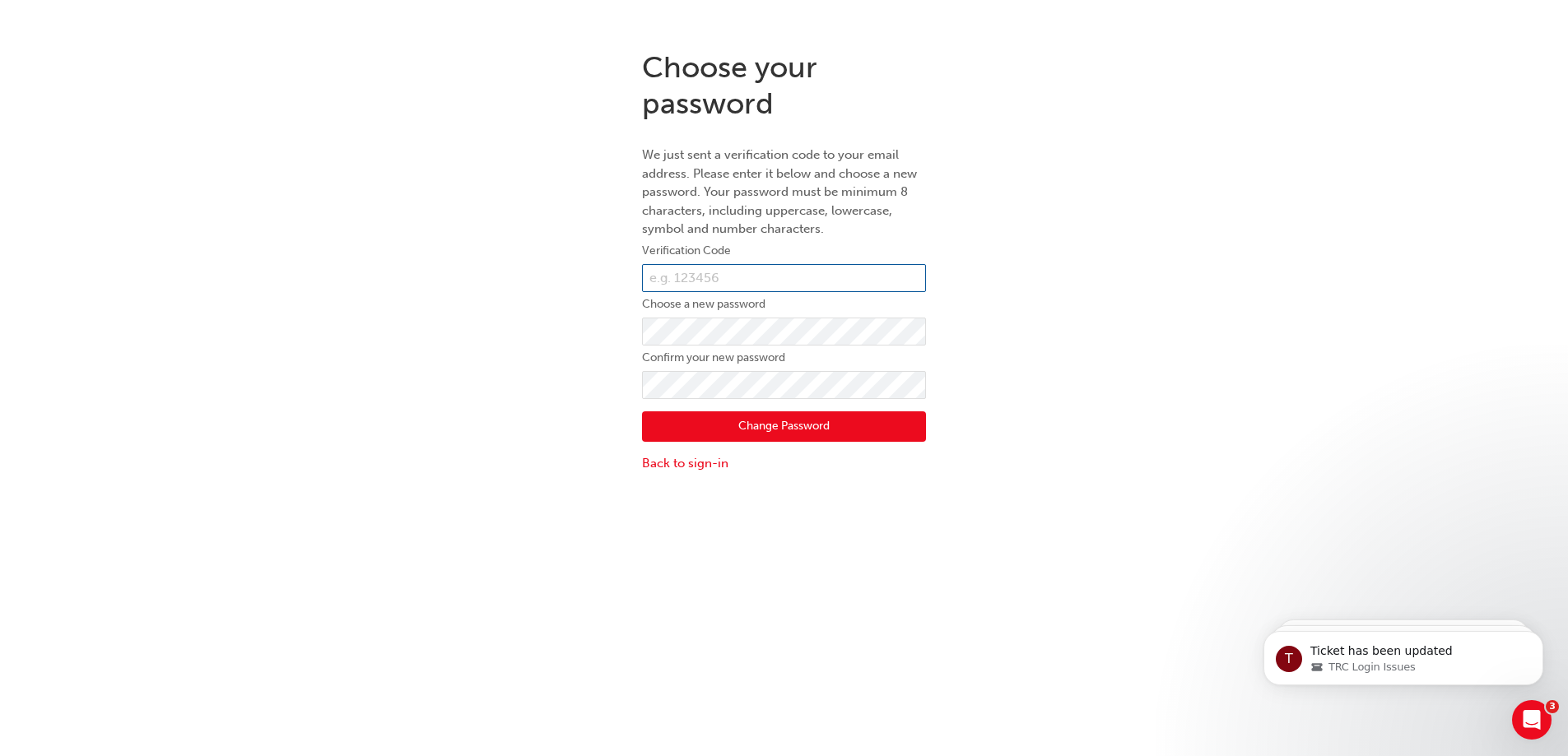
click at [686, 282] on input "text" at bounding box center [784, 279] width 284 height 28
type input "157977"
click at [1174, 474] on div "Choose your password We just sent a verification code to your email address. Pl…" at bounding box center [784, 261] width 1568 height 448
click at [800, 431] on button "Change Password" at bounding box center [784, 426] width 284 height 31
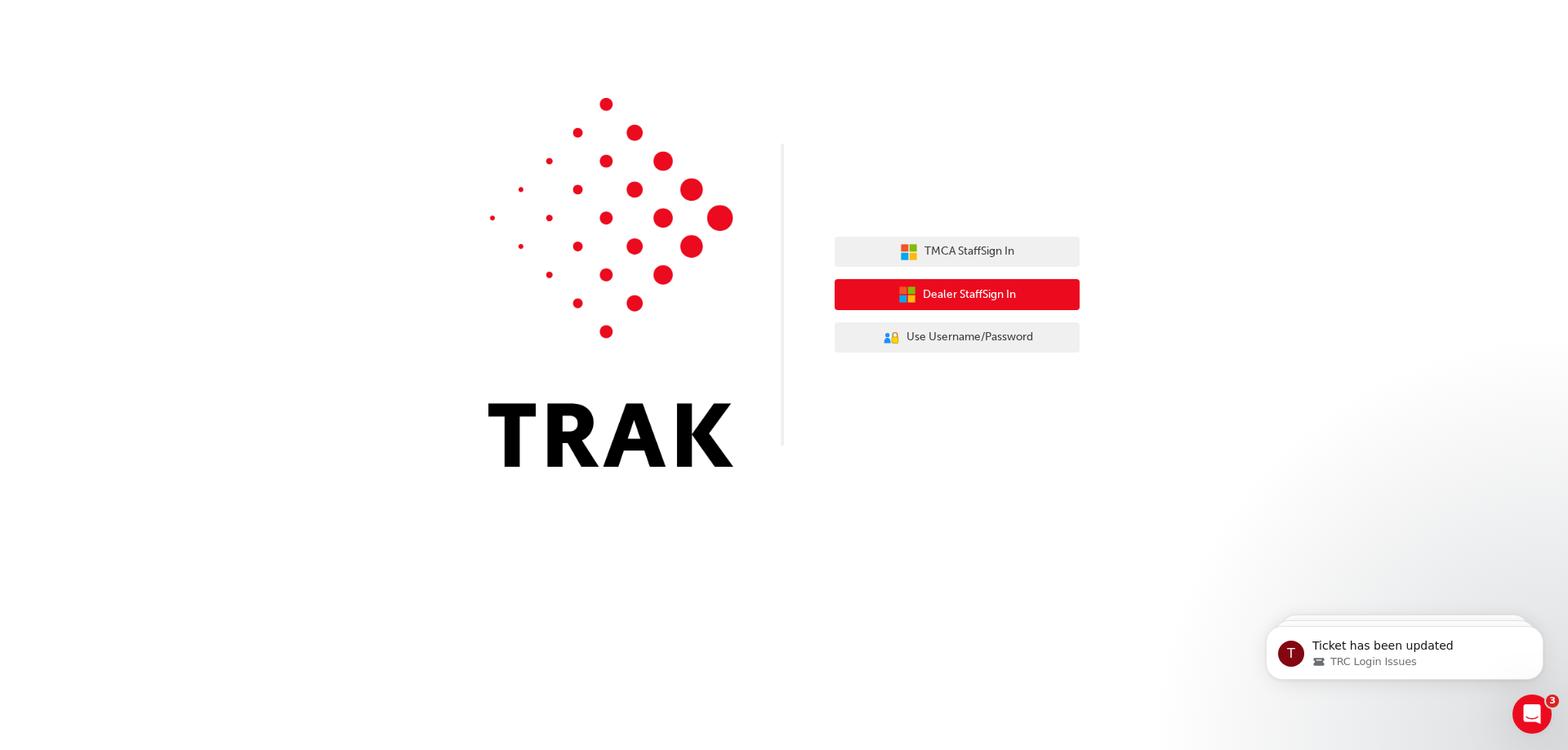
click at [975, 295] on span "Dealer Staff Sign In" at bounding box center [970, 295] width 93 height 18
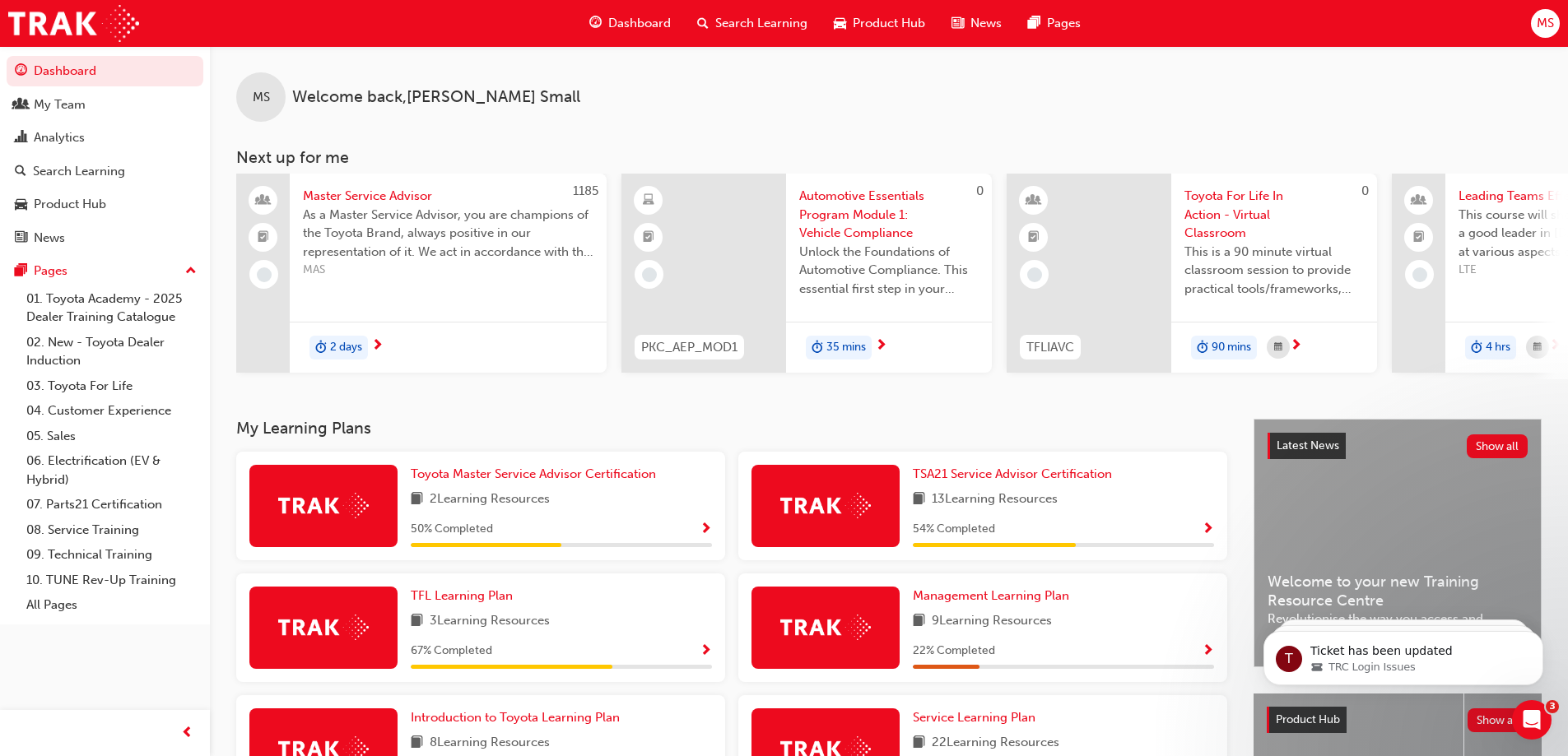
click at [1544, 24] on span "MS" at bounding box center [1546, 23] width 18 height 19
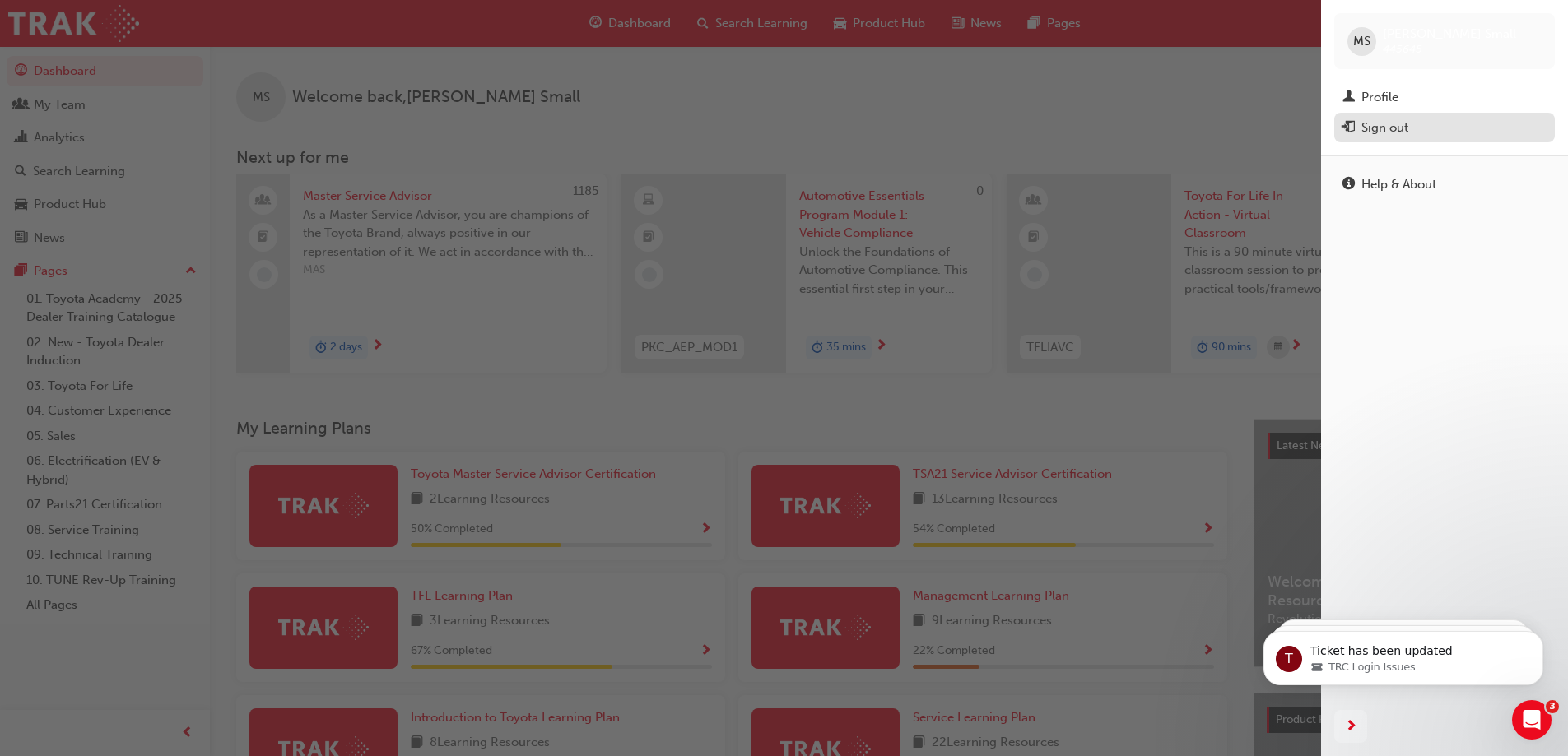
click at [1396, 133] on div "Sign out" at bounding box center [1385, 127] width 47 height 19
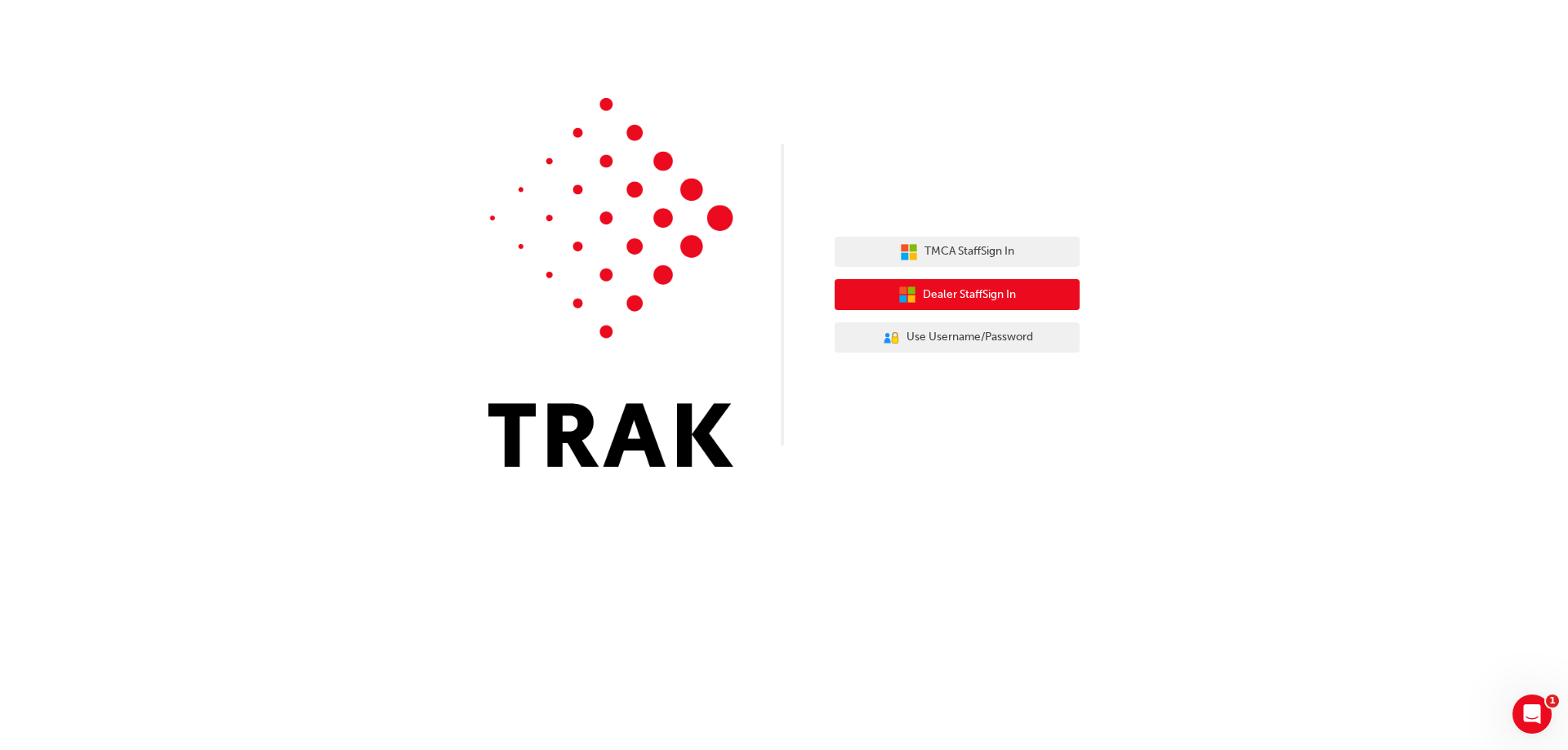
click at [961, 289] on span "Dealer Staff Sign In" at bounding box center [970, 295] width 93 height 18
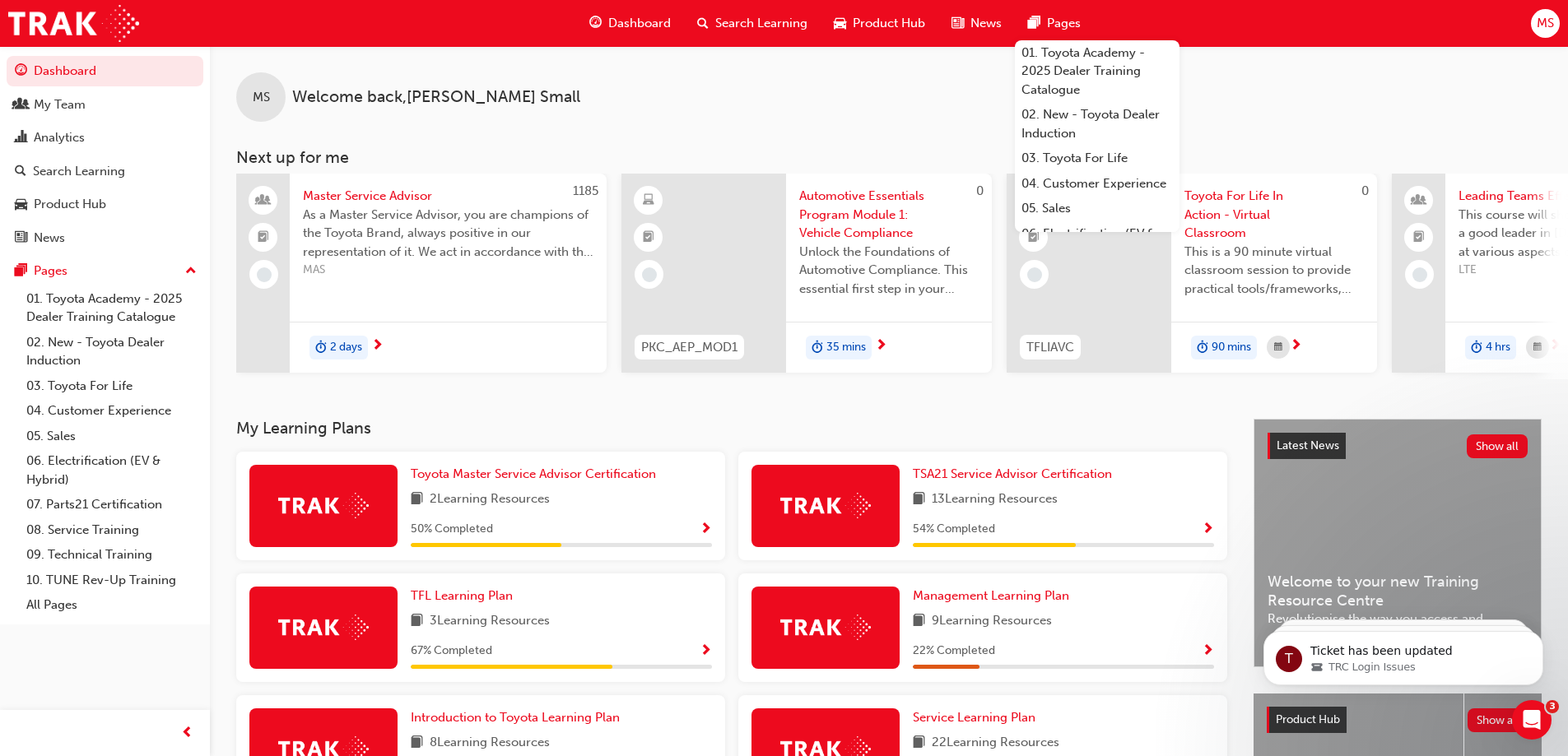
click at [1534, 22] on div "MS" at bounding box center [1545, 23] width 29 height 29
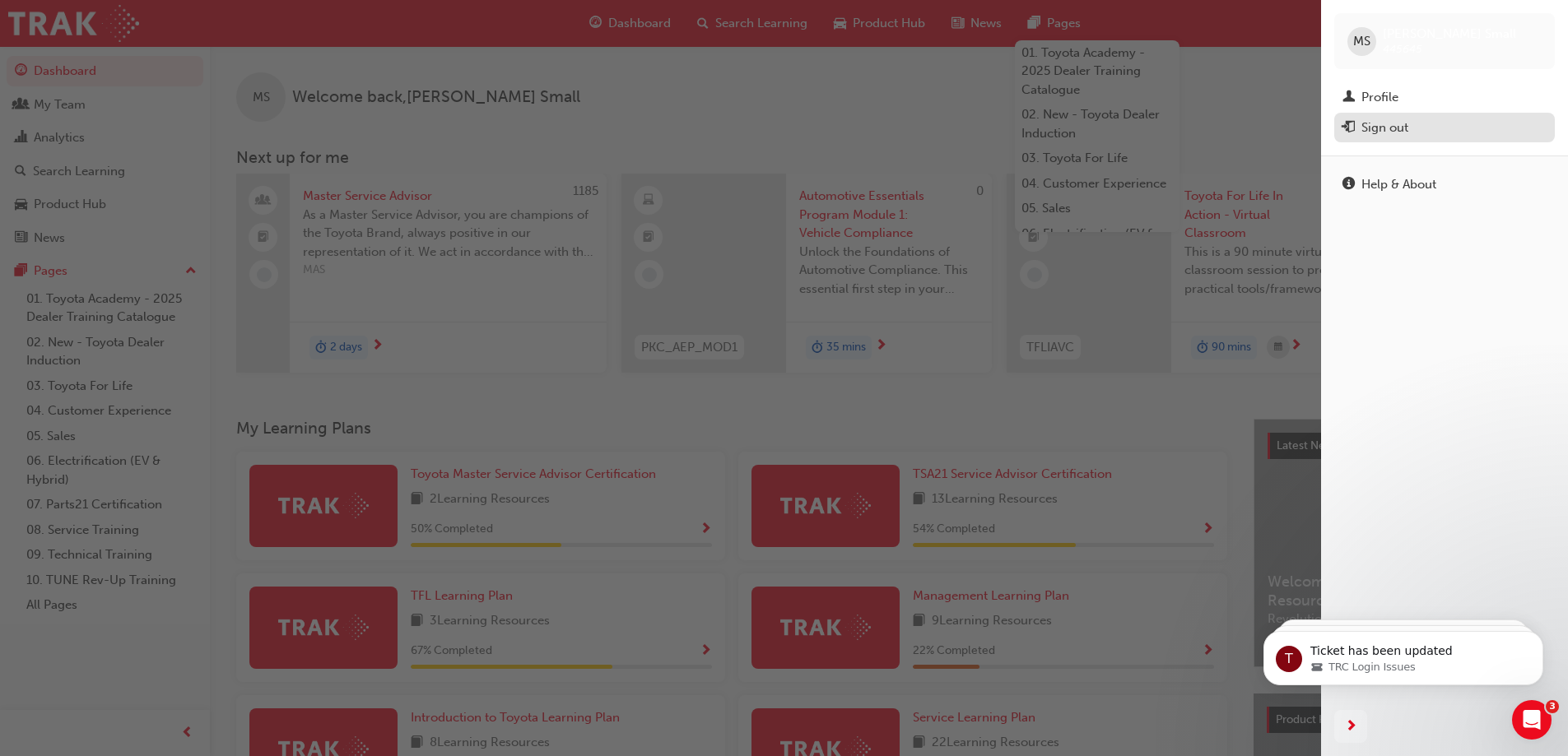
click at [1417, 126] on div "Sign out" at bounding box center [1444, 127] width 204 height 20
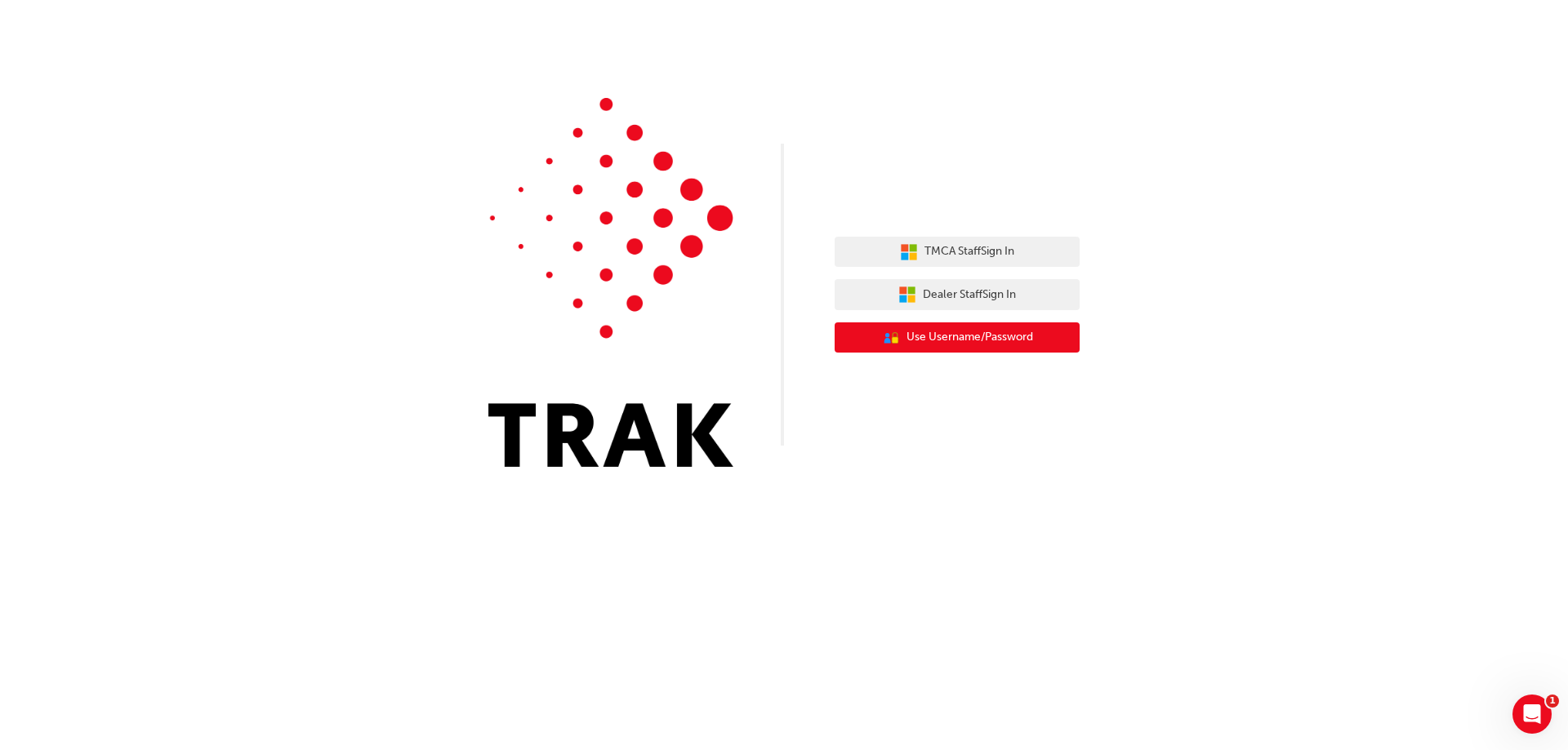
click at [988, 343] on span "Use Username/Password" at bounding box center [970, 337] width 126 height 18
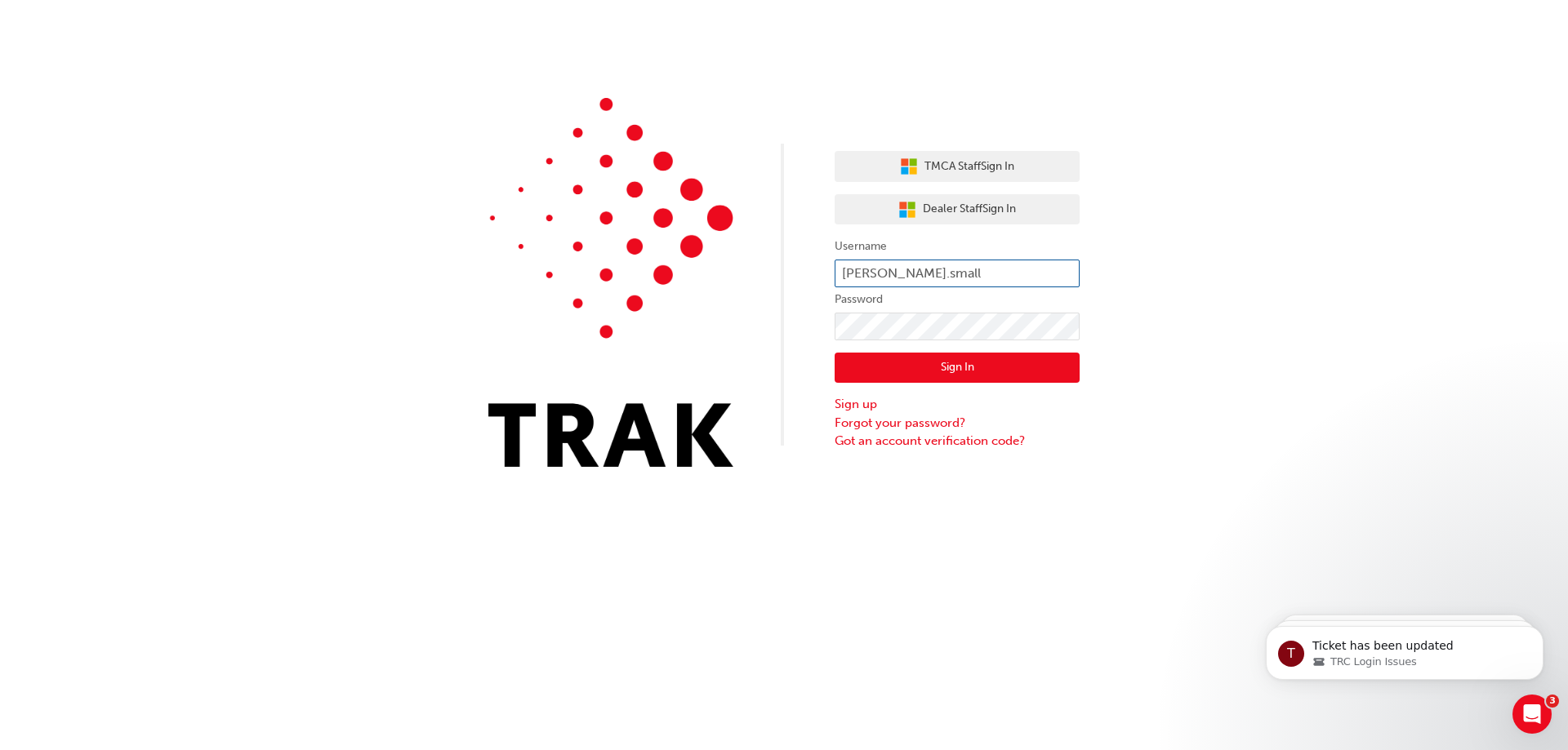
click at [941, 266] on input "[PERSON_NAME].small" at bounding box center [956, 274] width 245 height 28
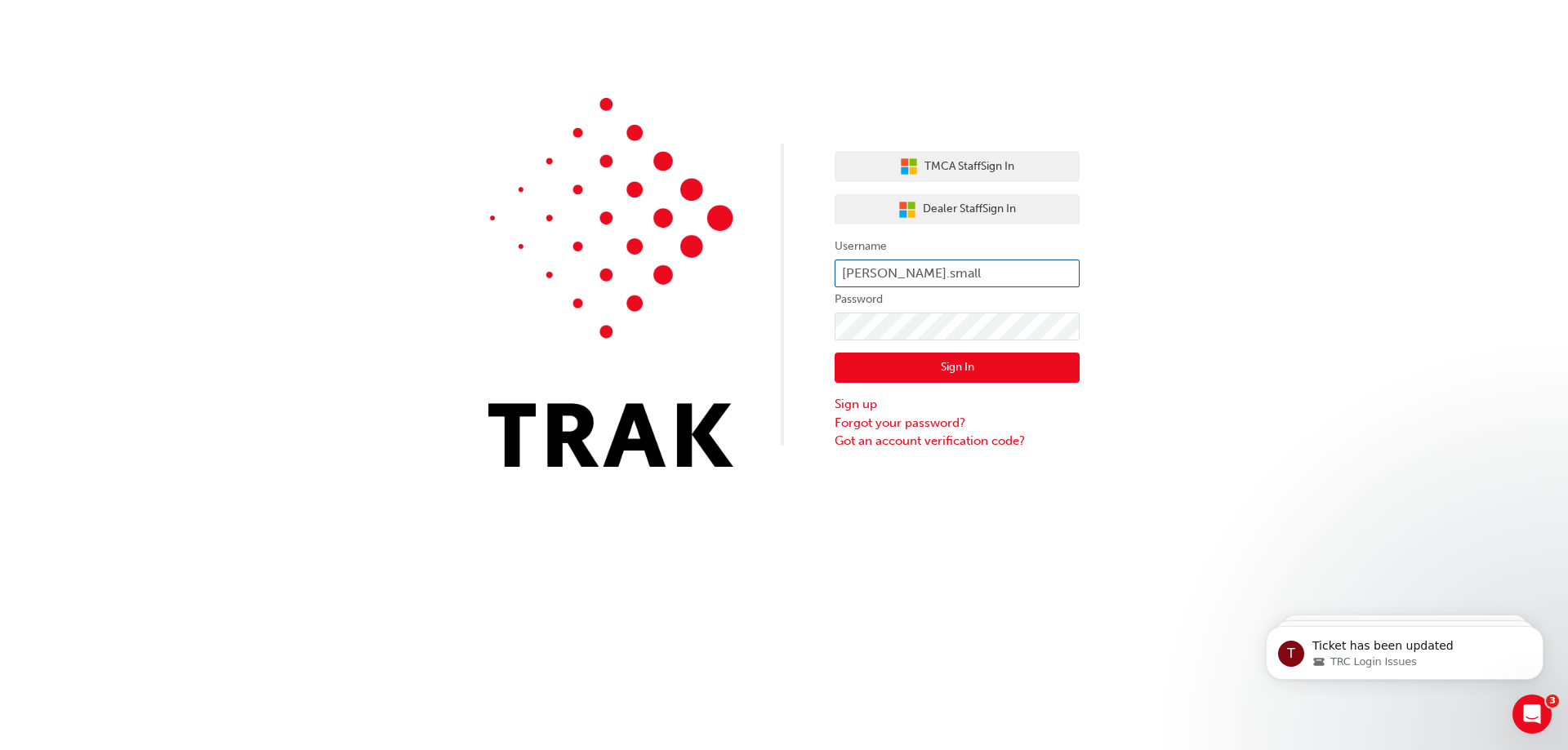
drag, startPoint x: 941, startPoint y: 266, endPoint x: 854, endPoint y: 285, distance: 89.1
click at [854, 285] on input "[PERSON_NAME].small" at bounding box center [956, 274] width 245 height 28
type input "[PERSON_NAME].[PERSON_NAME]"
click at [888, 372] on button "Sign In" at bounding box center [956, 368] width 245 height 31
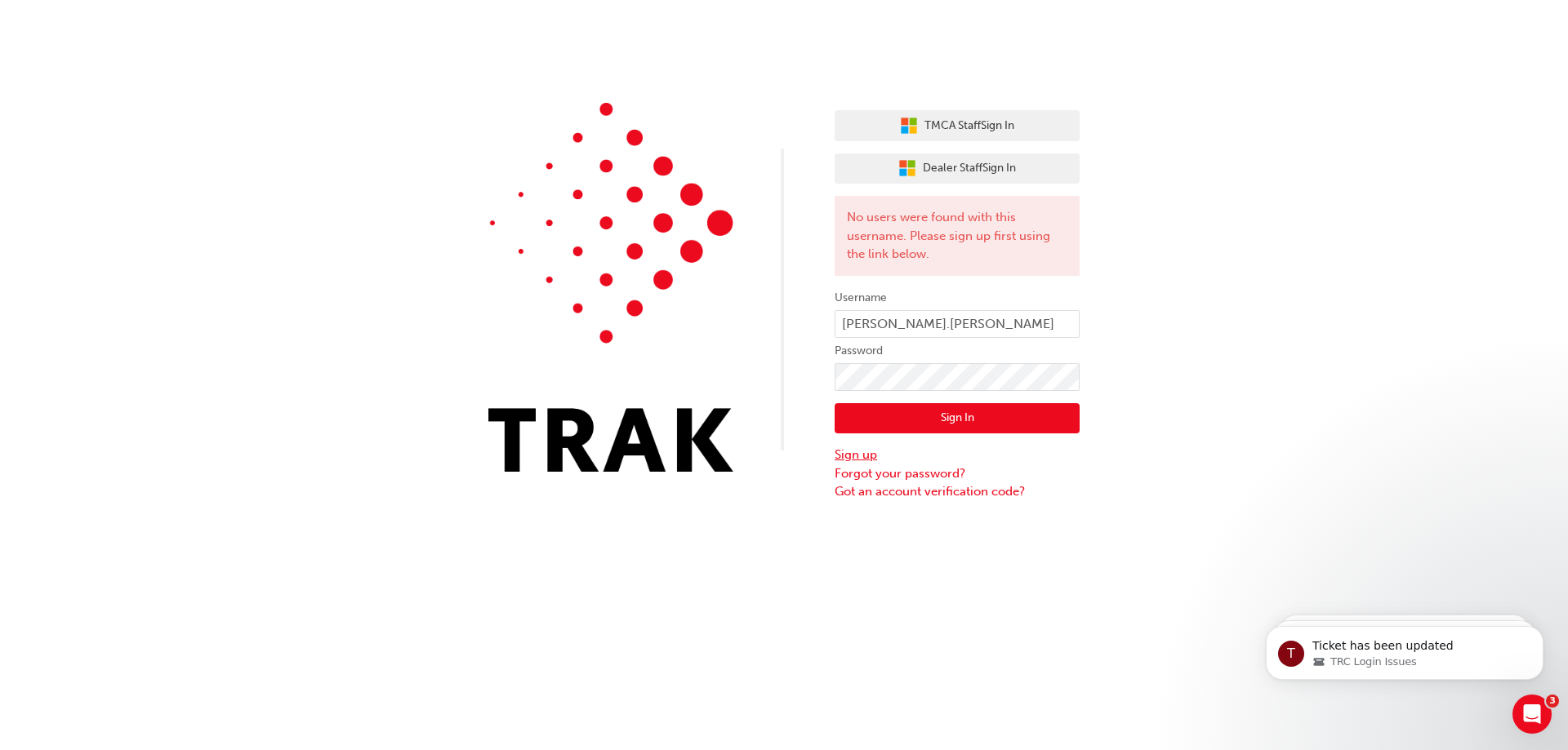
click at [874, 452] on link "Sign up" at bounding box center [956, 454] width 245 height 18
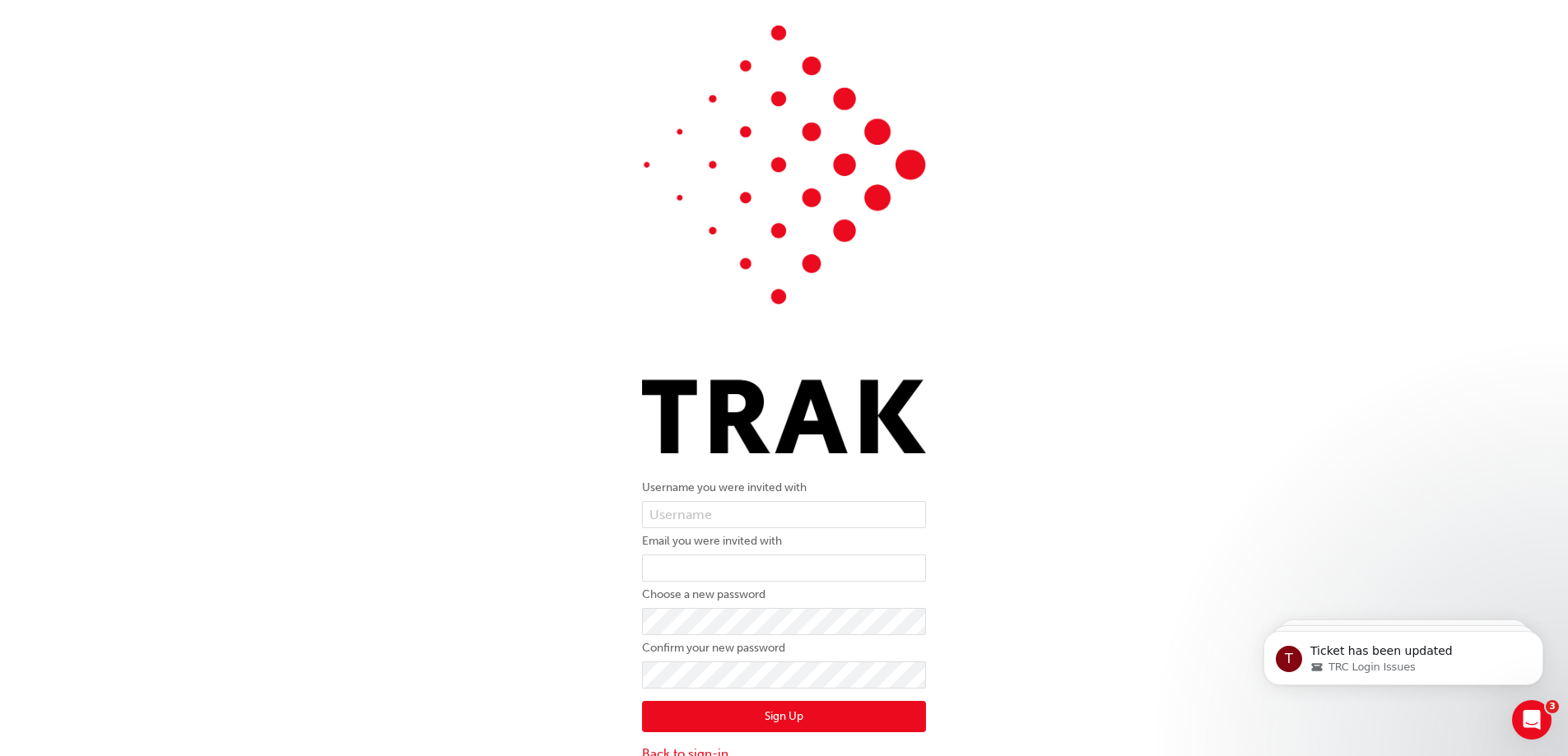
scroll to position [42, 0]
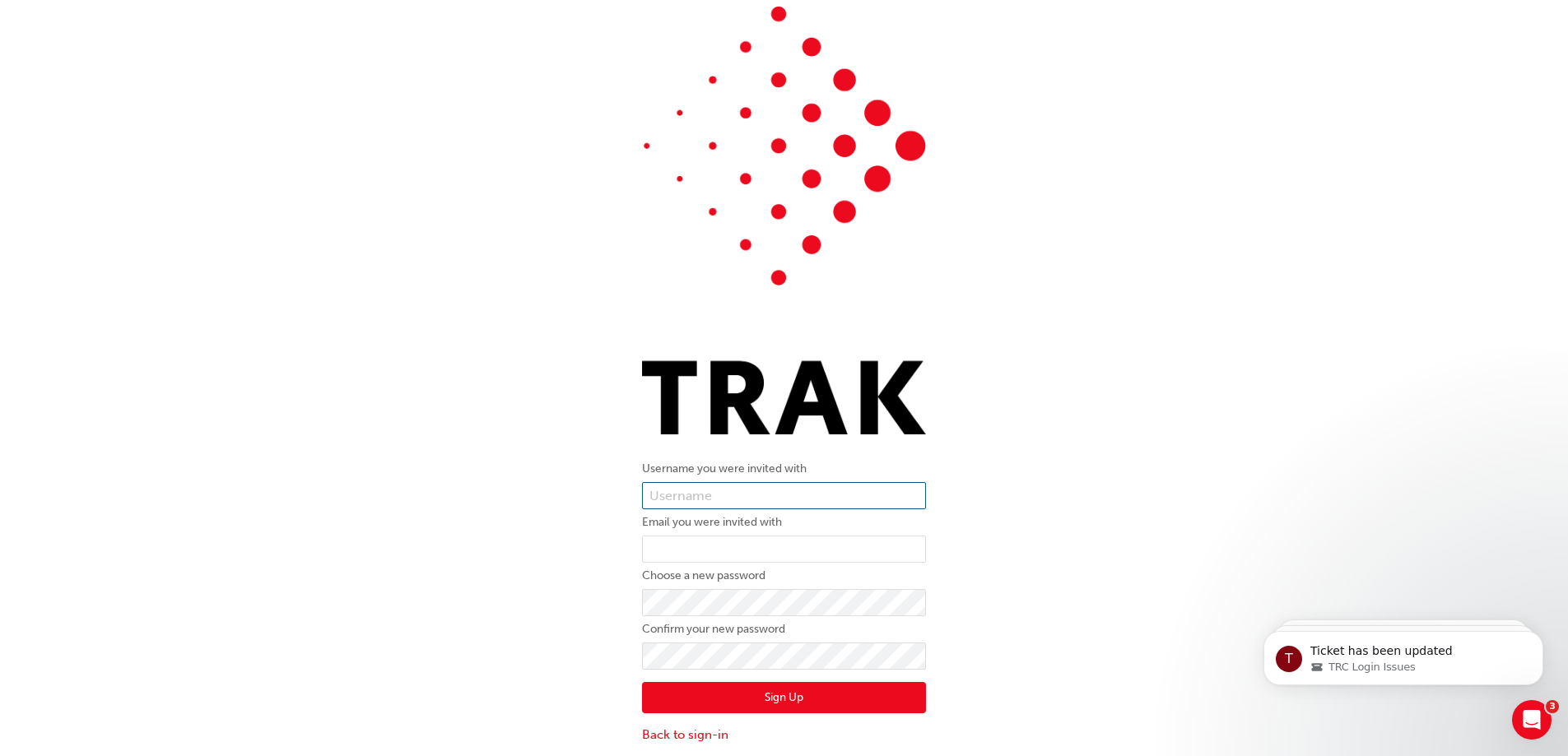
click at [715, 492] on input "text" at bounding box center [784, 497] width 284 height 28
type input "660113"
click at [749, 543] on input "email" at bounding box center [784, 550] width 284 height 28
type input "hbforeman@wbmg.com.au"
click at [791, 697] on button "Sign Up" at bounding box center [784, 698] width 284 height 31
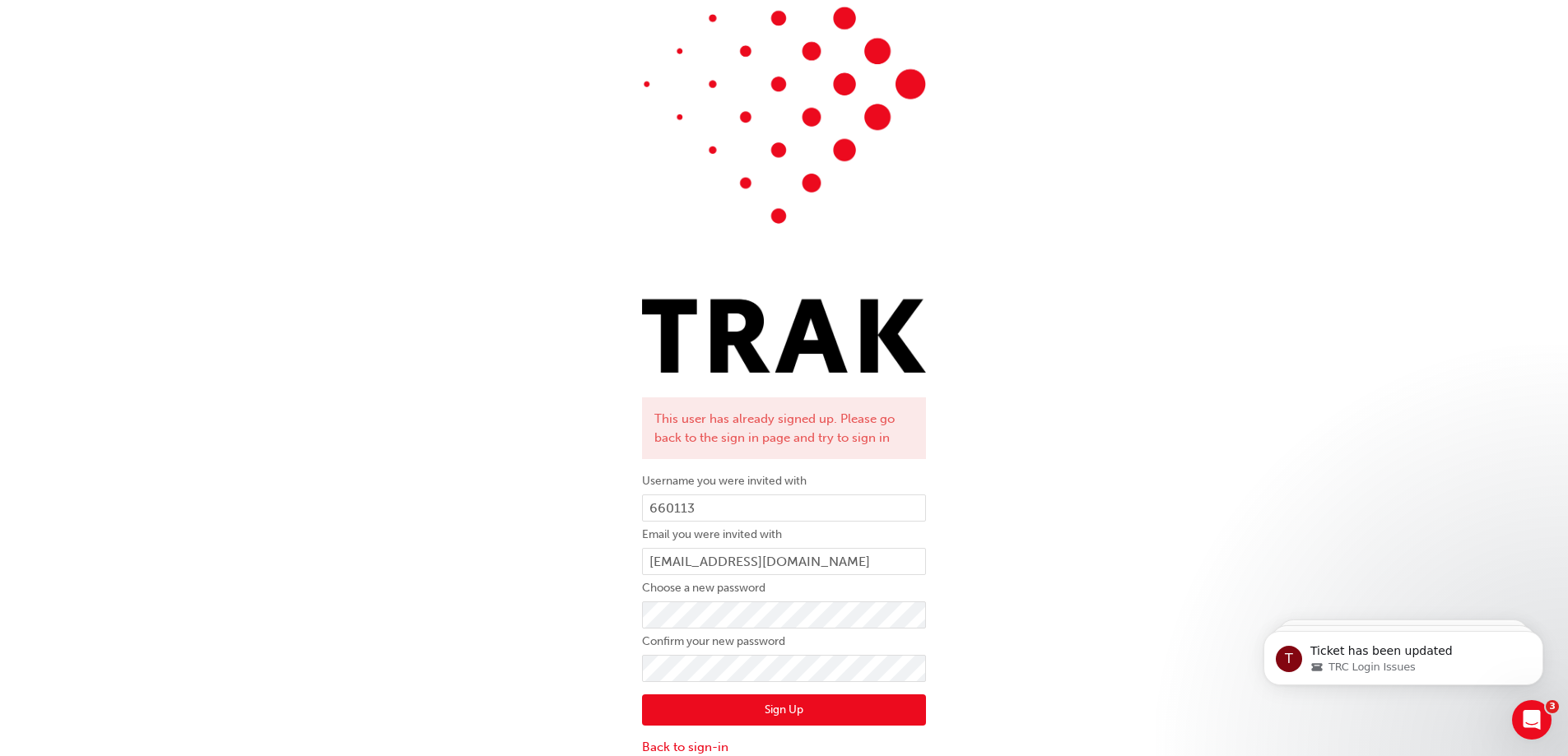
scroll to position [117, 0]
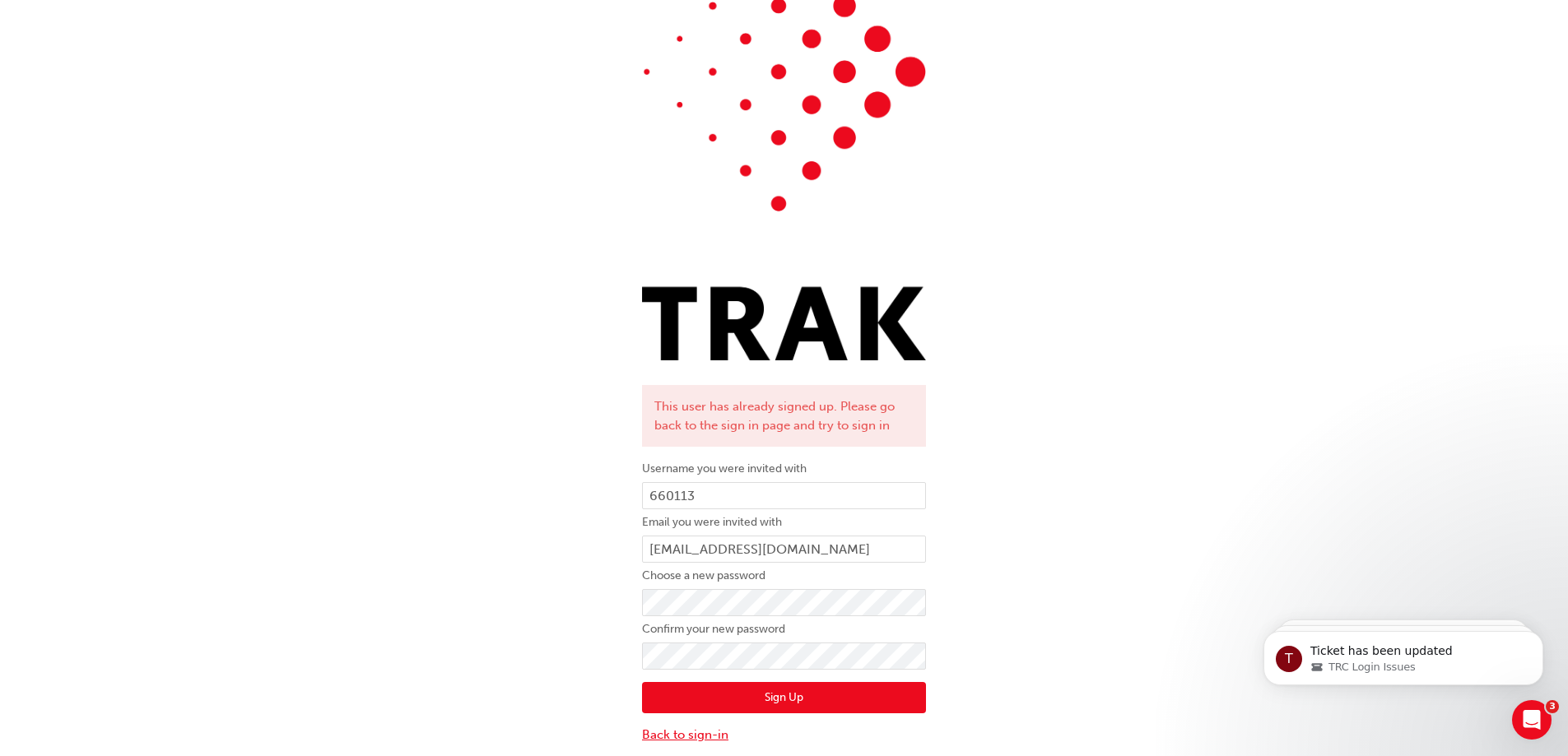
click at [700, 733] on link "Back to sign-in" at bounding box center [784, 735] width 284 height 19
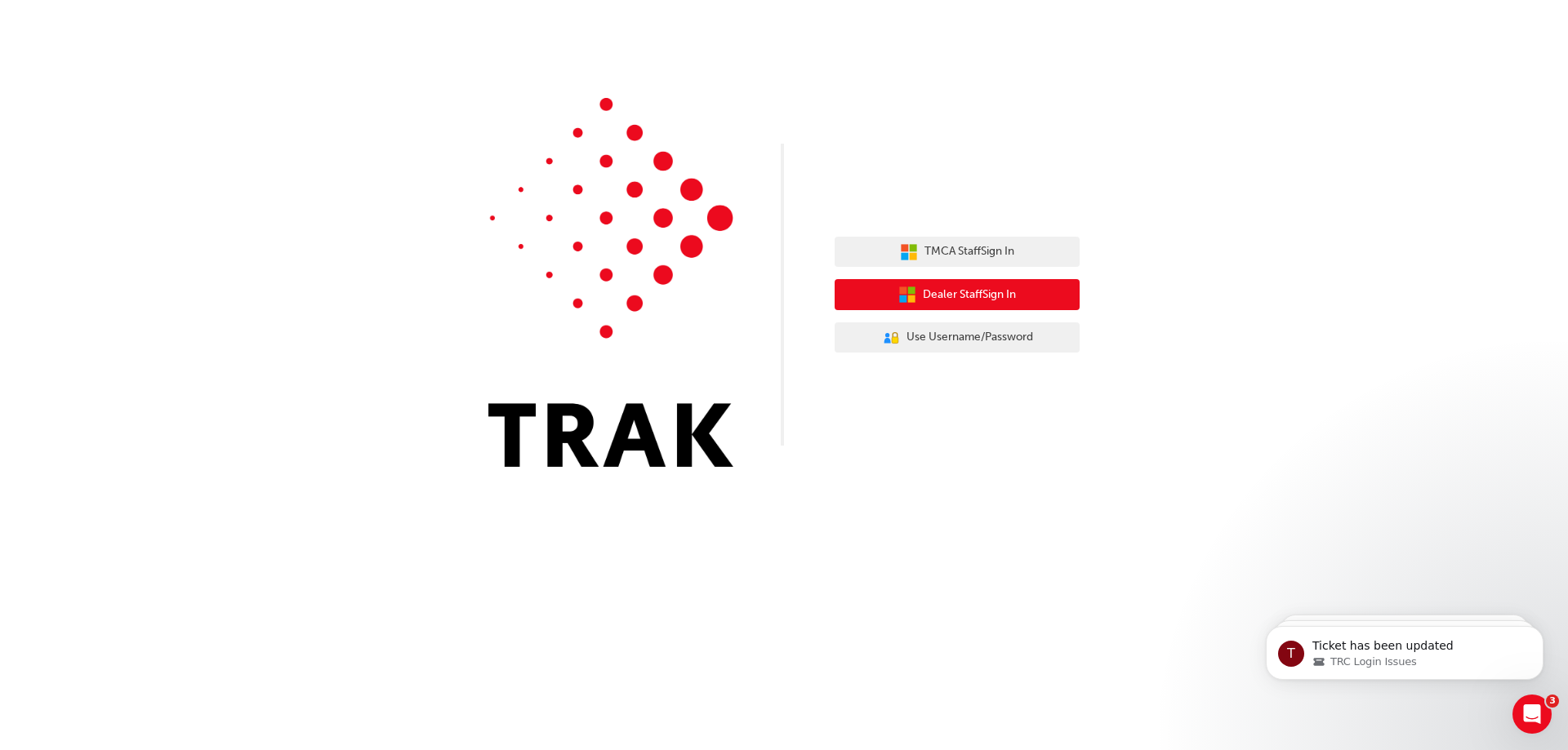
click at [929, 291] on span "Dealer Staff Sign In" at bounding box center [970, 295] width 93 height 18
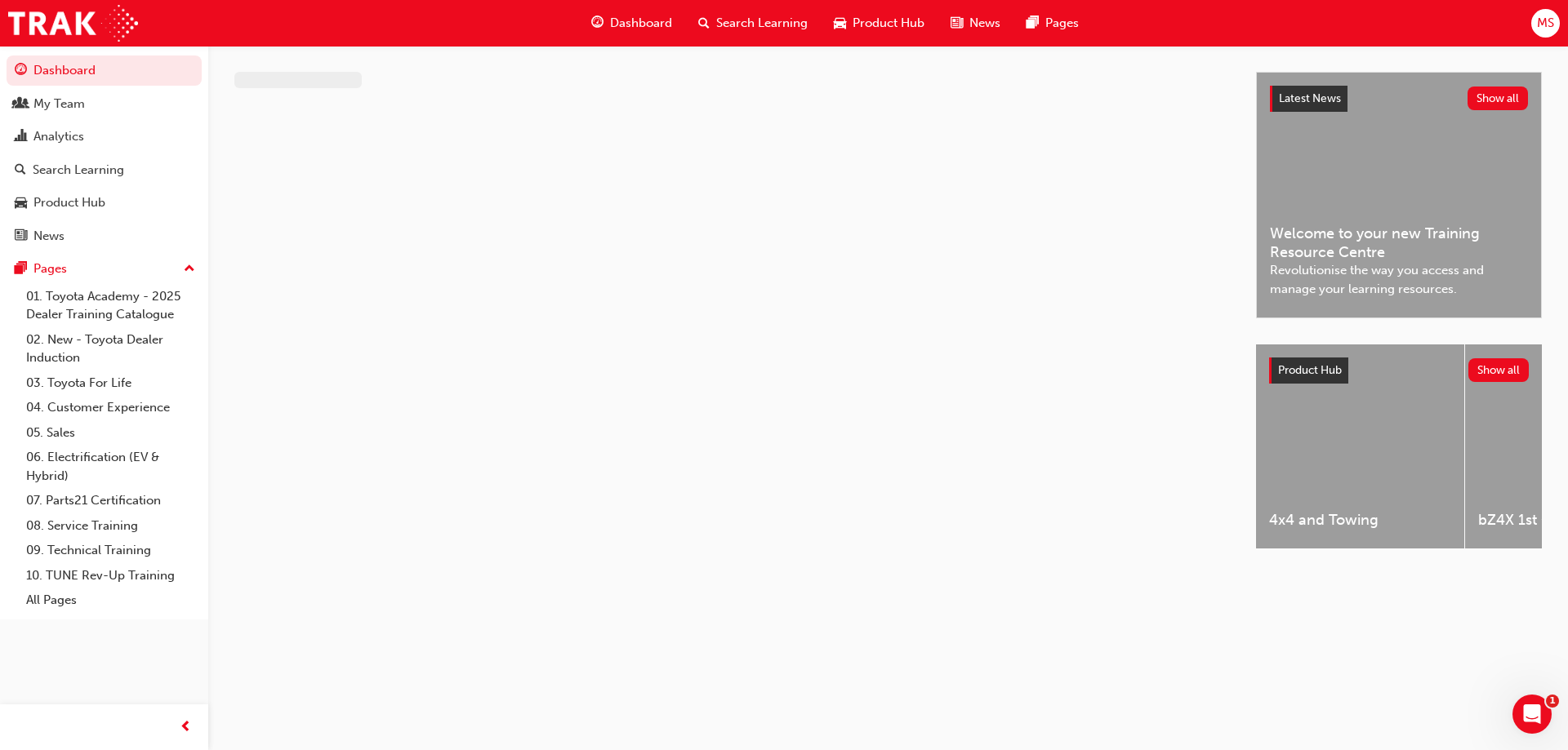
click at [1547, 19] on span "MS" at bounding box center [1546, 23] width 18 height 18
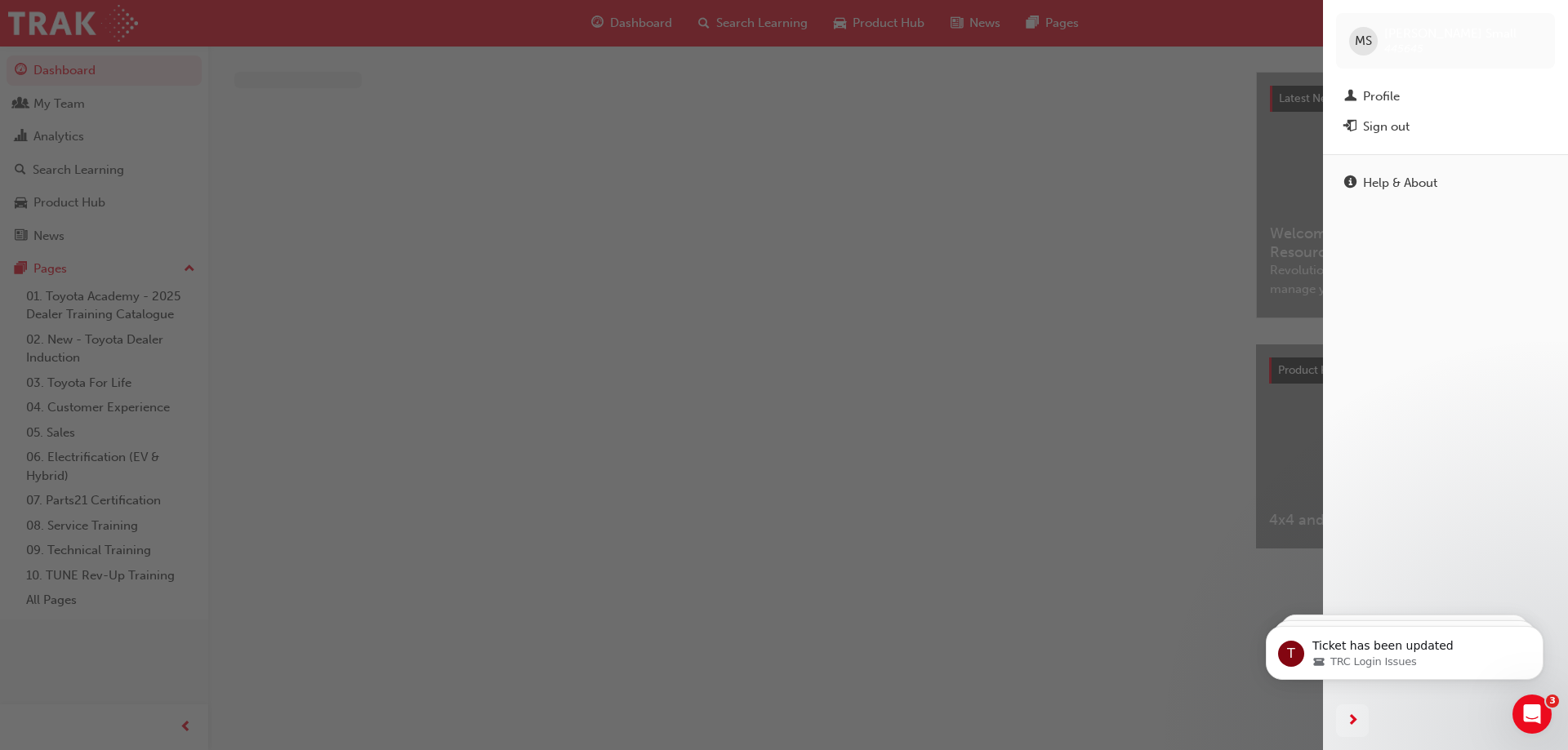
click at [1400, 115] on button "Sign out" at bounding box center [1445, 127] width 218 height 30
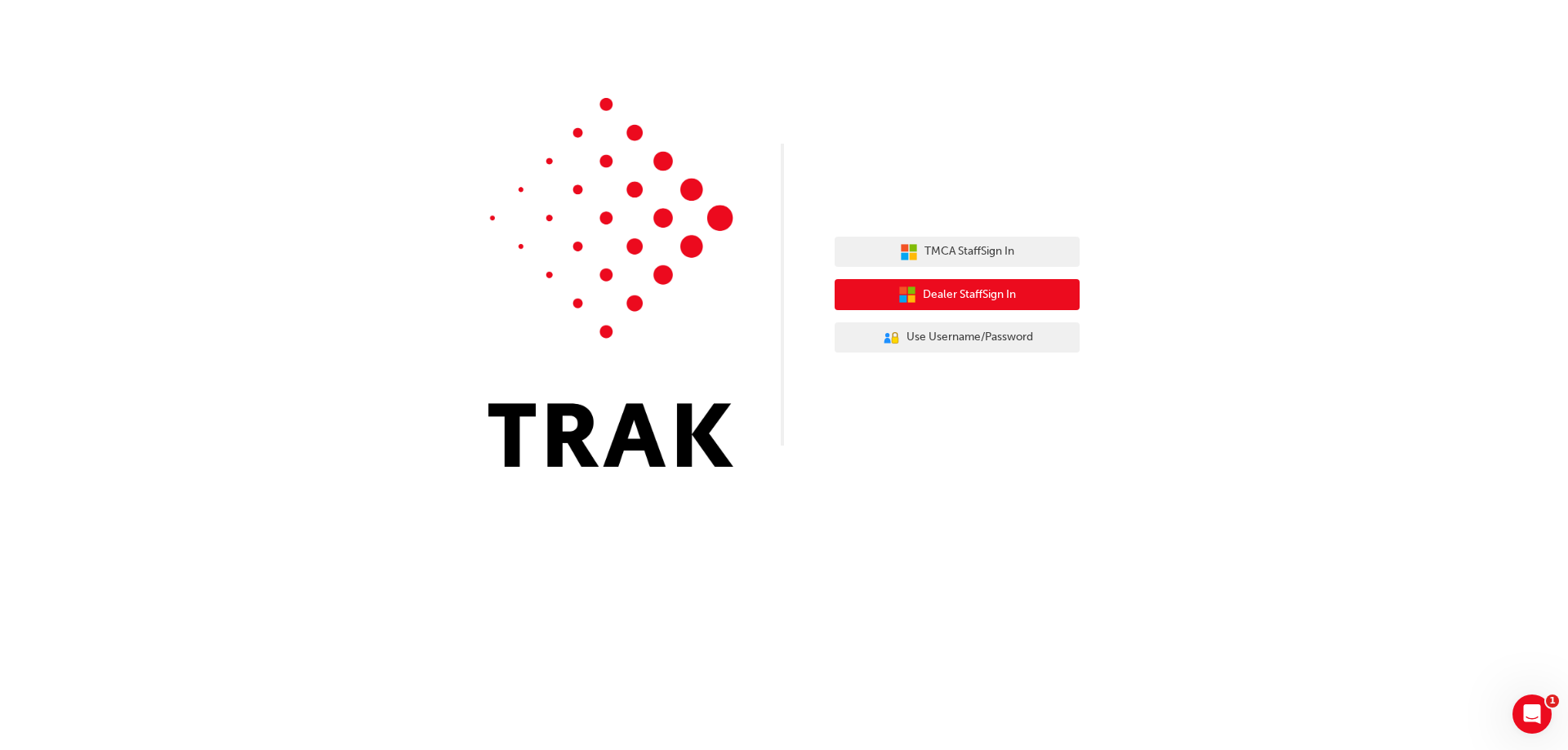
click at [977, 289] on span "Dealer Staff Sign In" at bounding box center [970, 295] width 93 height 18
